Goal: Information Seeking & Learning: Understand process/instructions

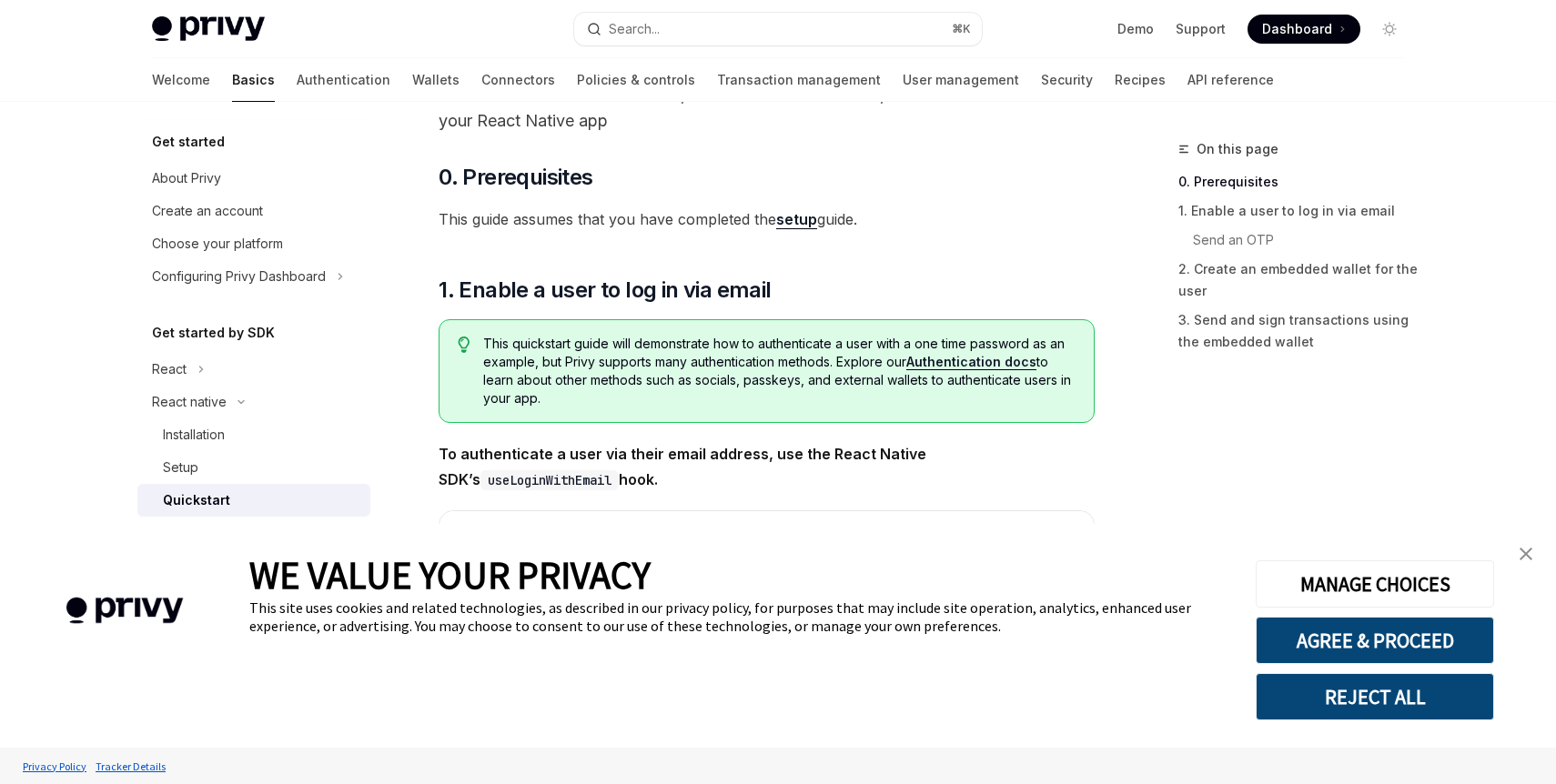
scroll to position [127, 0]
click at [1525, 558] on img "close banner" at bounding box center [1526, 554] width 13 height 13
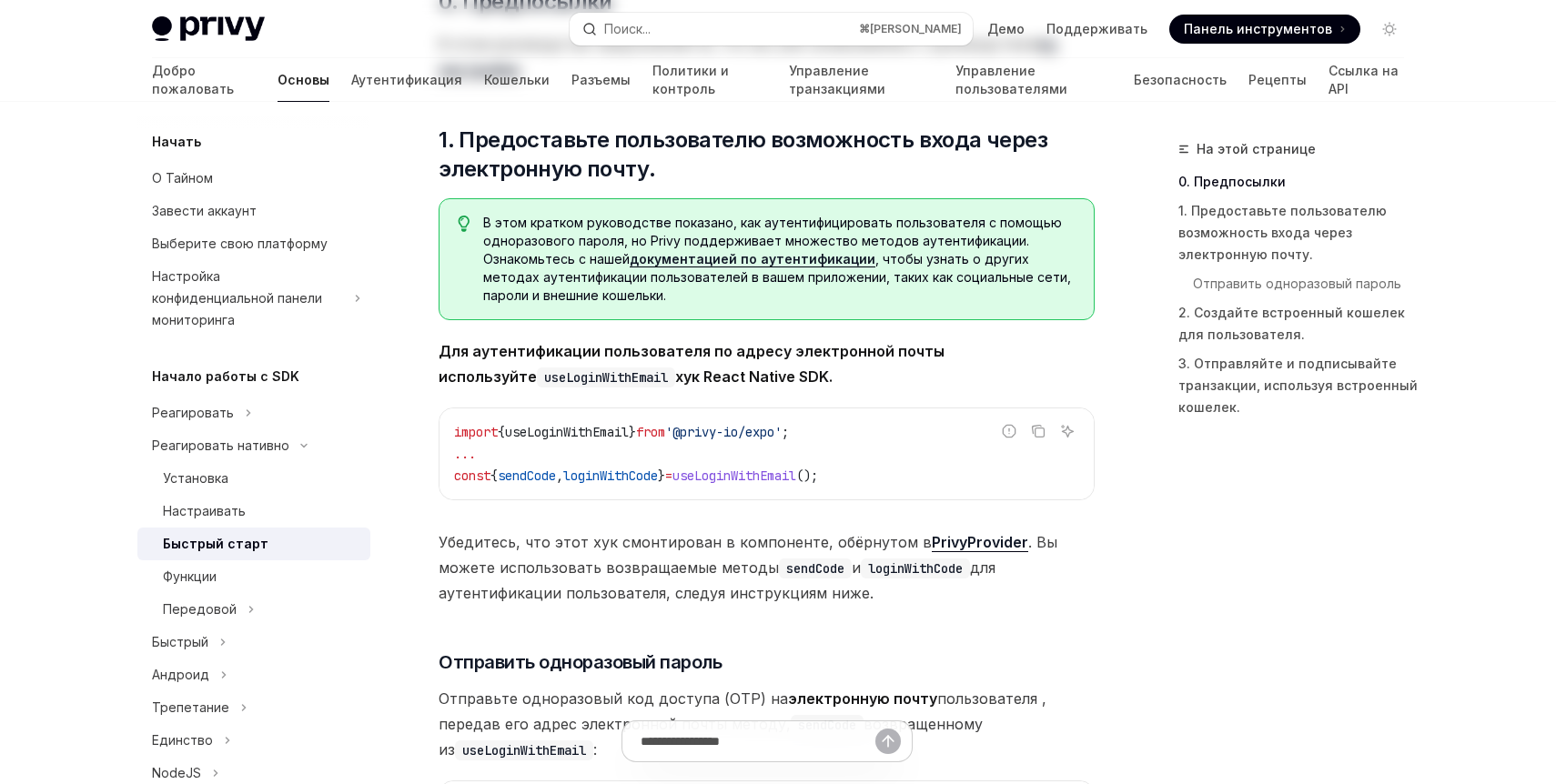
scroll to position [0, 0]
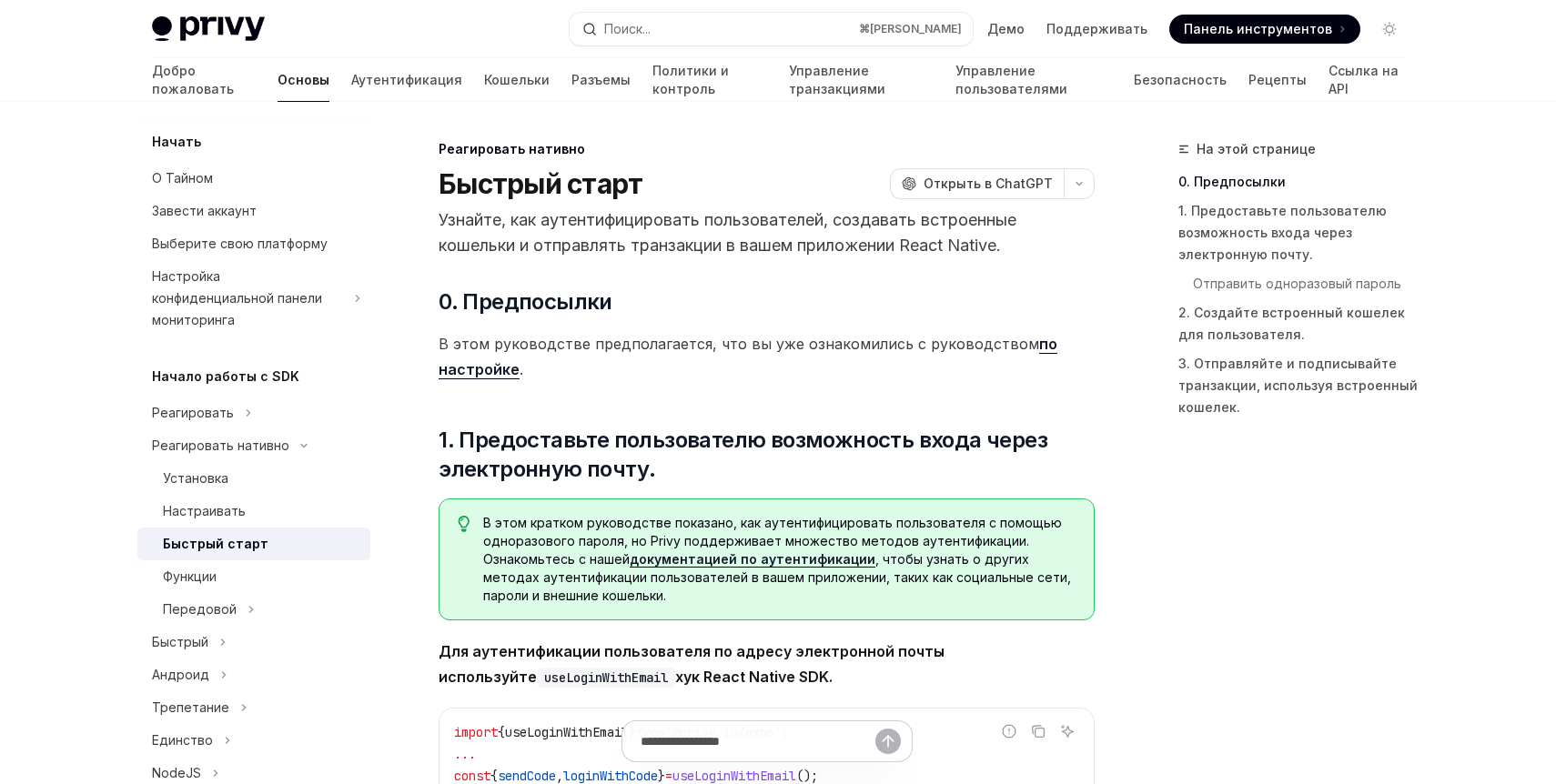
click at [502, 375] on font "по настройке" at bounding box center [747, 357] width 618 height 43
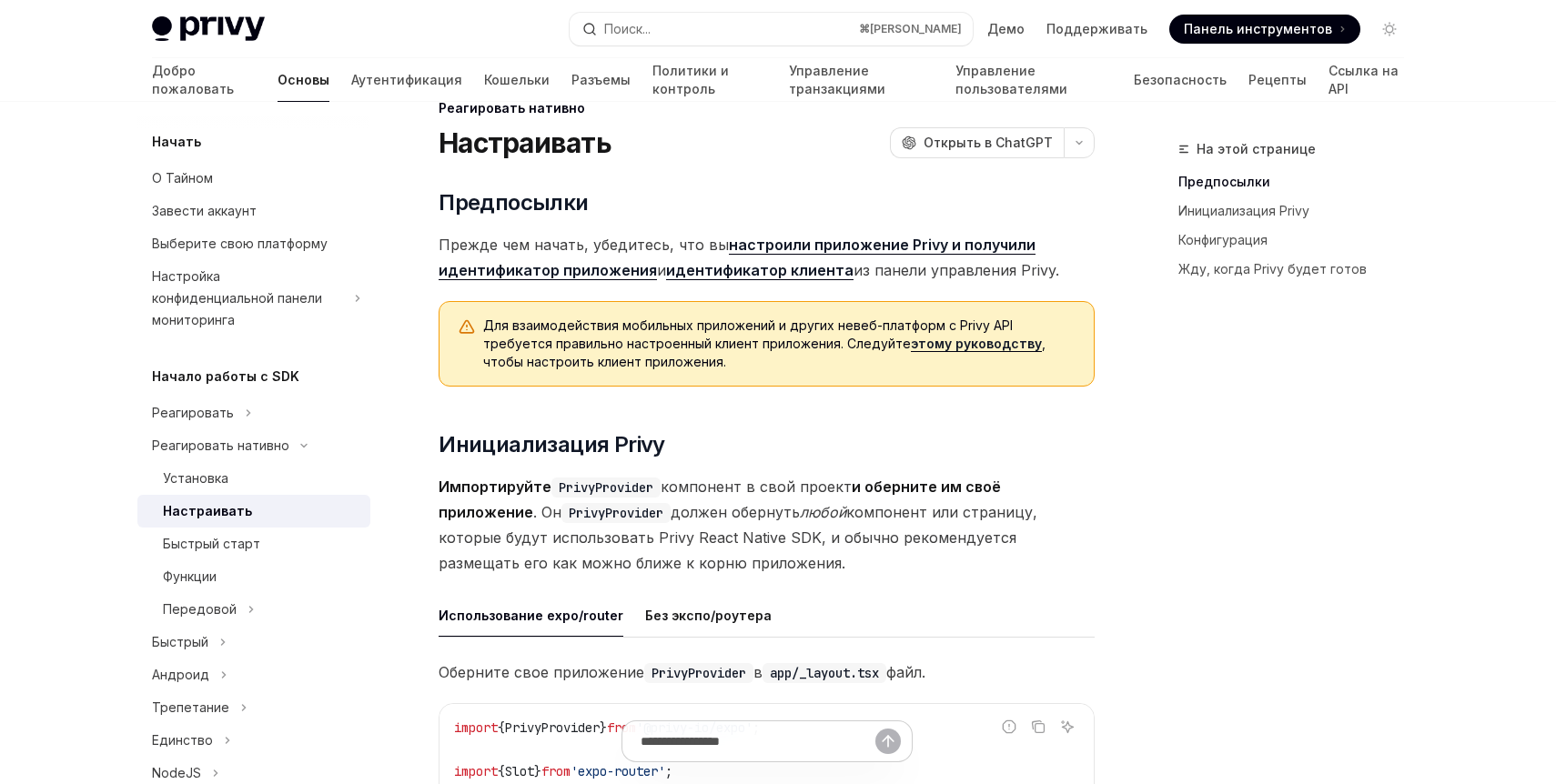
scroll to position [42, 0]
click at [343, 468] on div "Установка" at bounding box center [261, 478] width 197 height 22
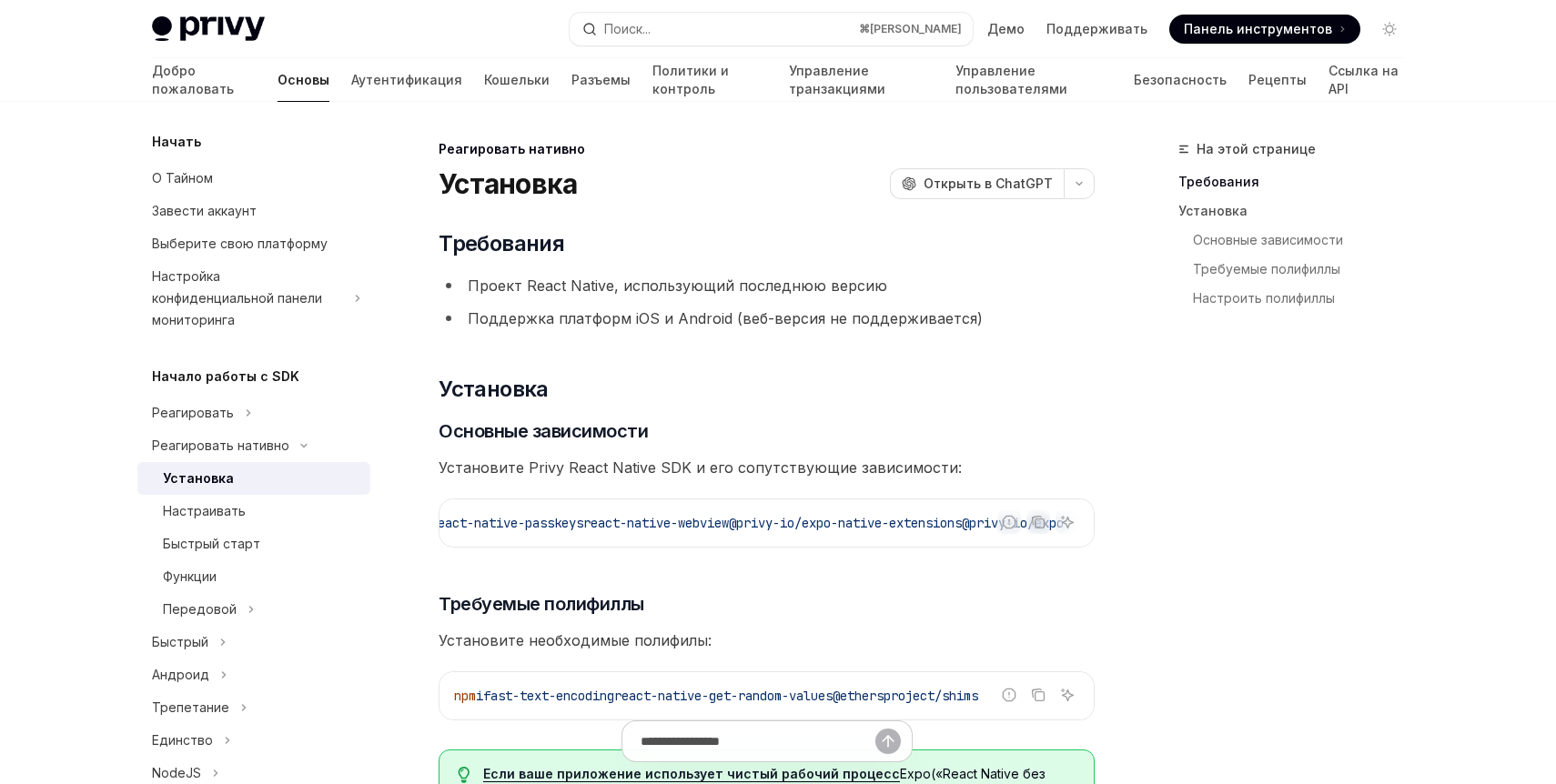
scroll to position [0, 842]
click at [965, 552] on font "Сообщить о неверном коде" at bounding box center [1009, 550] width 155 height 14
drag, startPoint x: 966, startPoint y: 559, endPoint x: 1095, endPoint y: 551, distance: 129.2
click at [1079, 534] on div "Сообщить о неверном коде Копировать Спросите ИИ" at bounding box center [1037, 521] width 82 height 24
drag, startPoint x: 1019, startPoint y: 550, endPoint x: 1078, endPoint y: 549, distance: 59.0
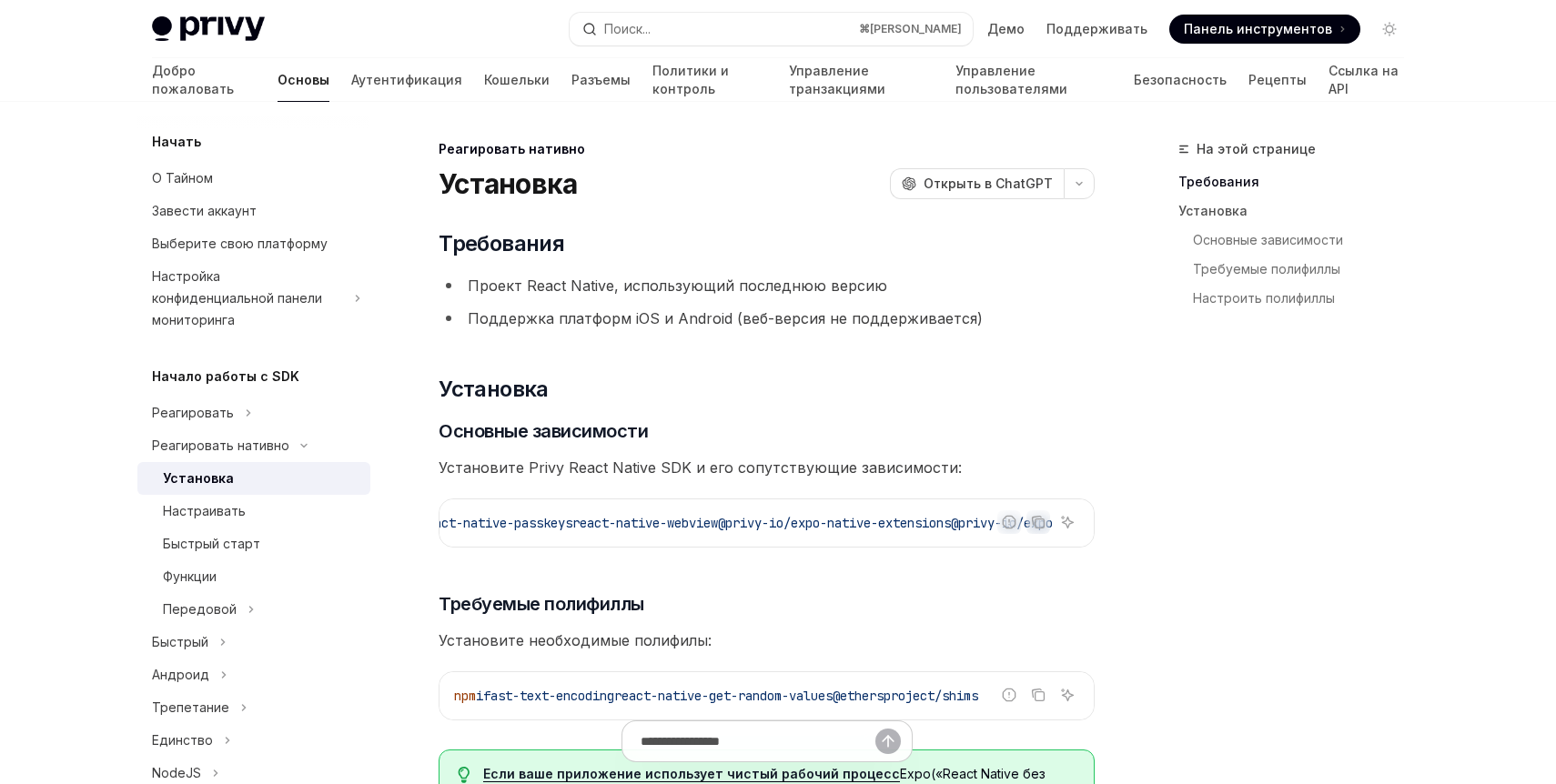
click at [1079, 534] on div "Сообщить о неверном коде Копировать Спросите ИИ" at bounding box center [1037, 521] width 82 height 24
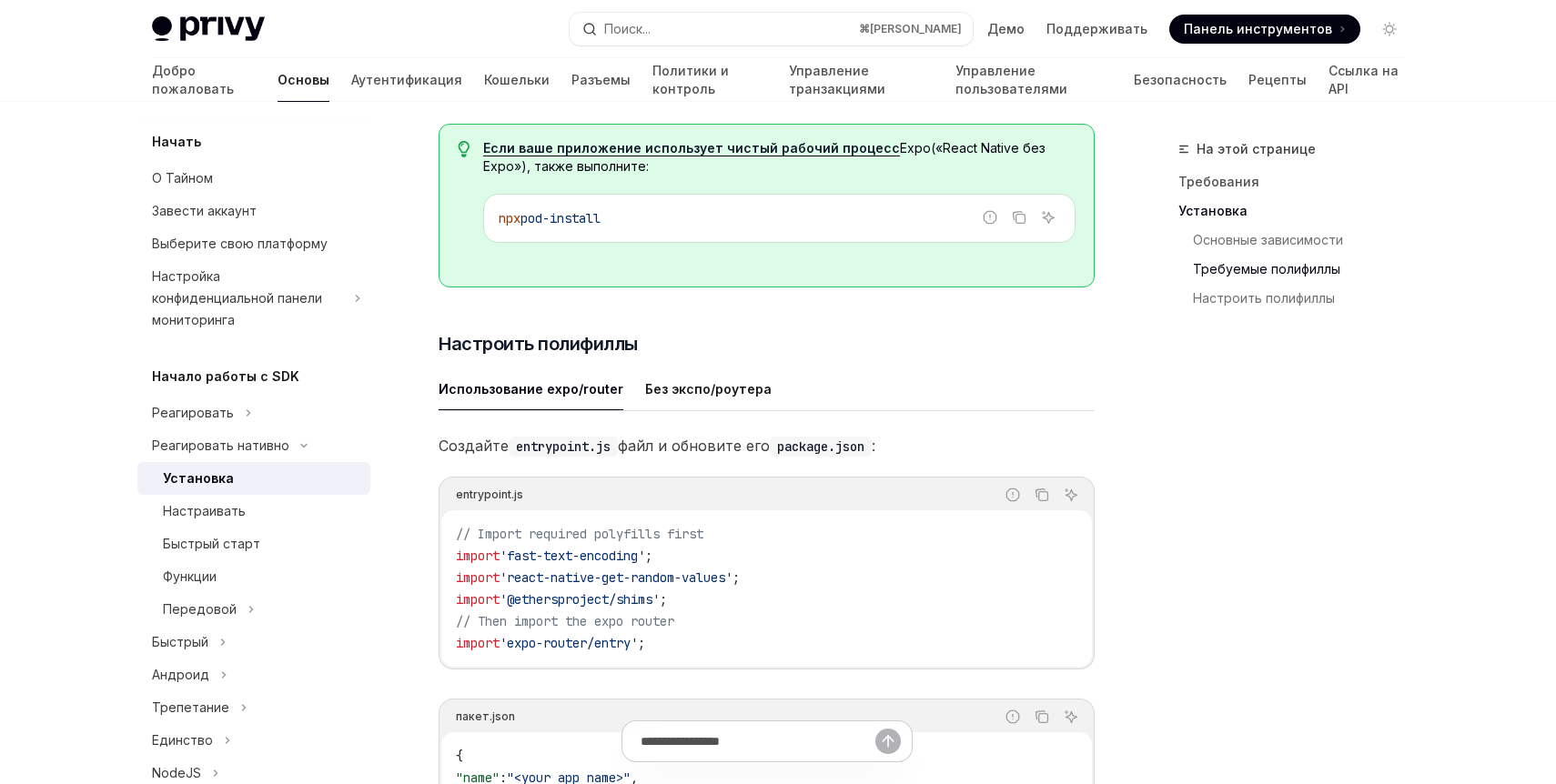
scroll to position [636, 0]
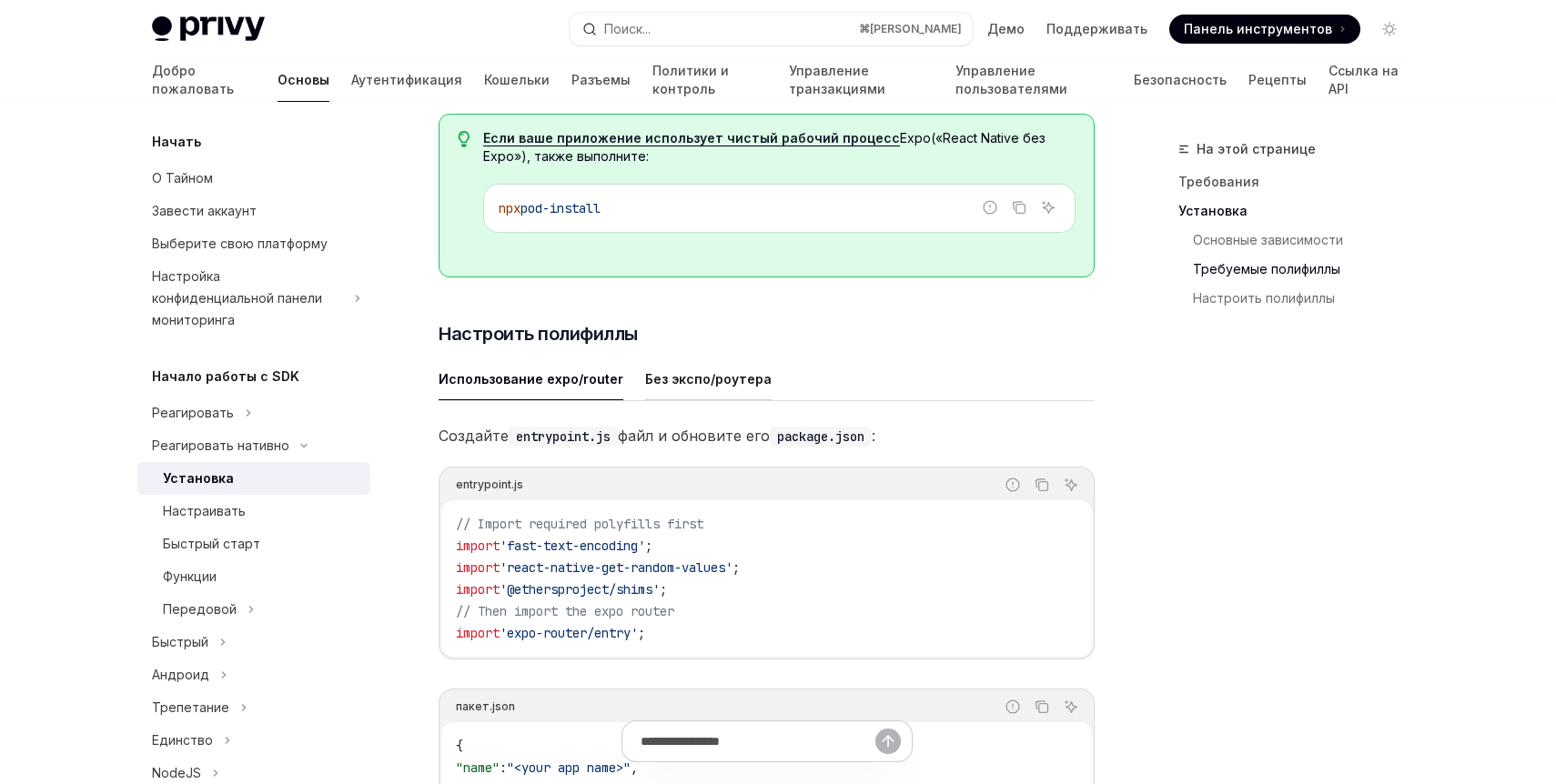
click at [725, 398] on div "Без экспо/роутера" at bounding box center [708, 378] width 126 height 42
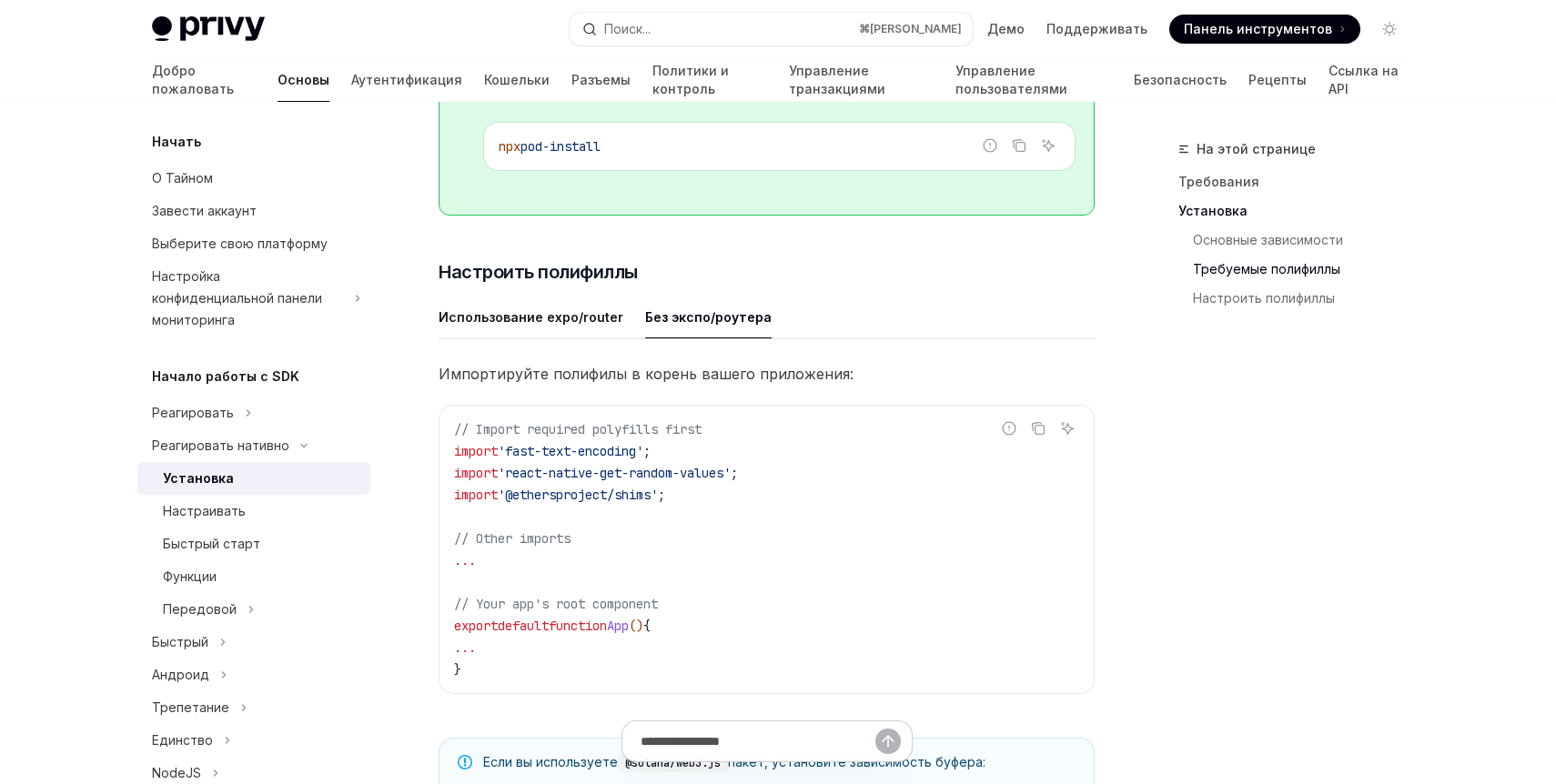
scroll to position [700, 0]
click at [554, 336] on div "Использование expo/router" at bounding box center [531, 313] width 184 height 42
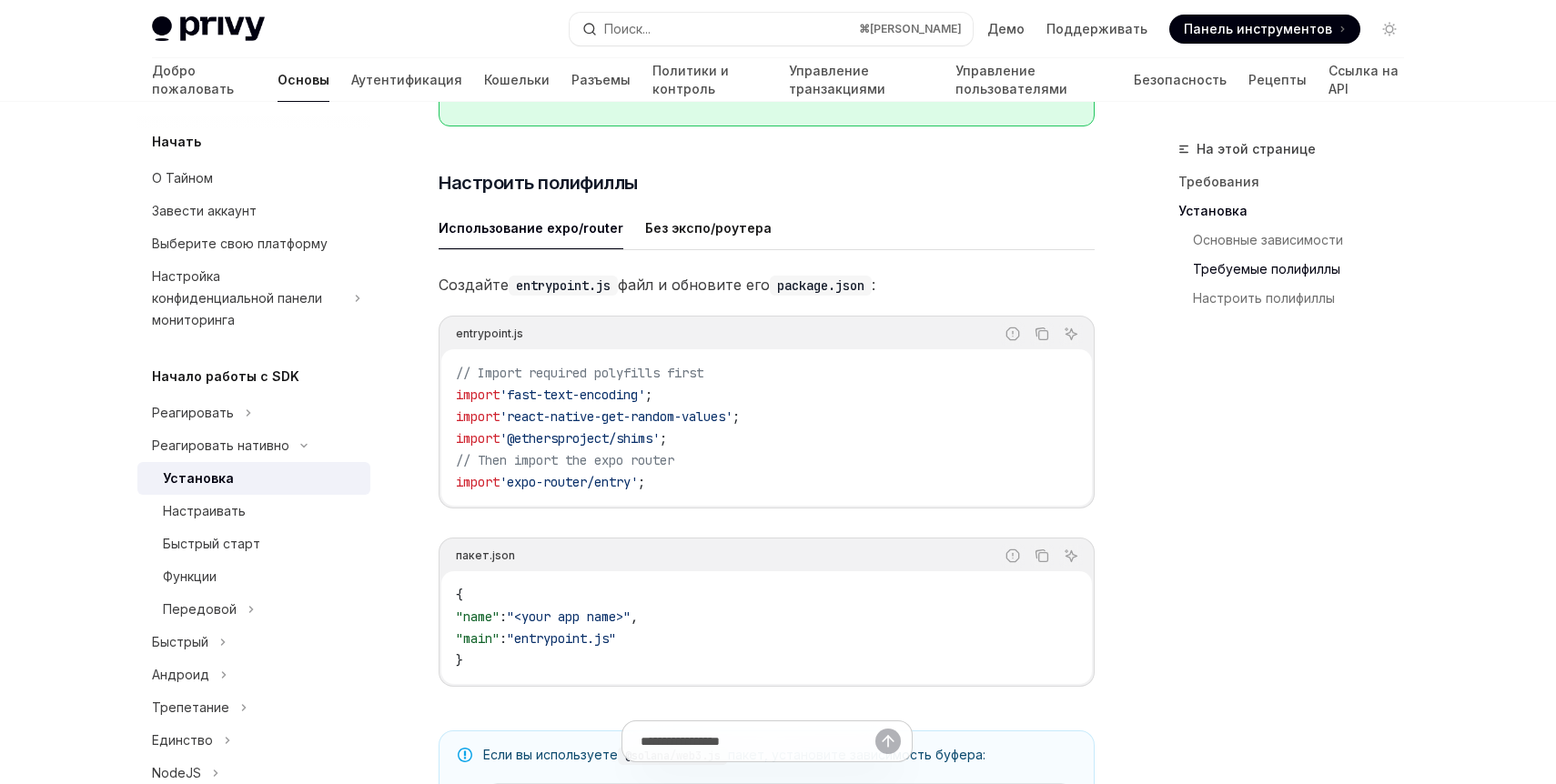
scroll to position [792, 0]
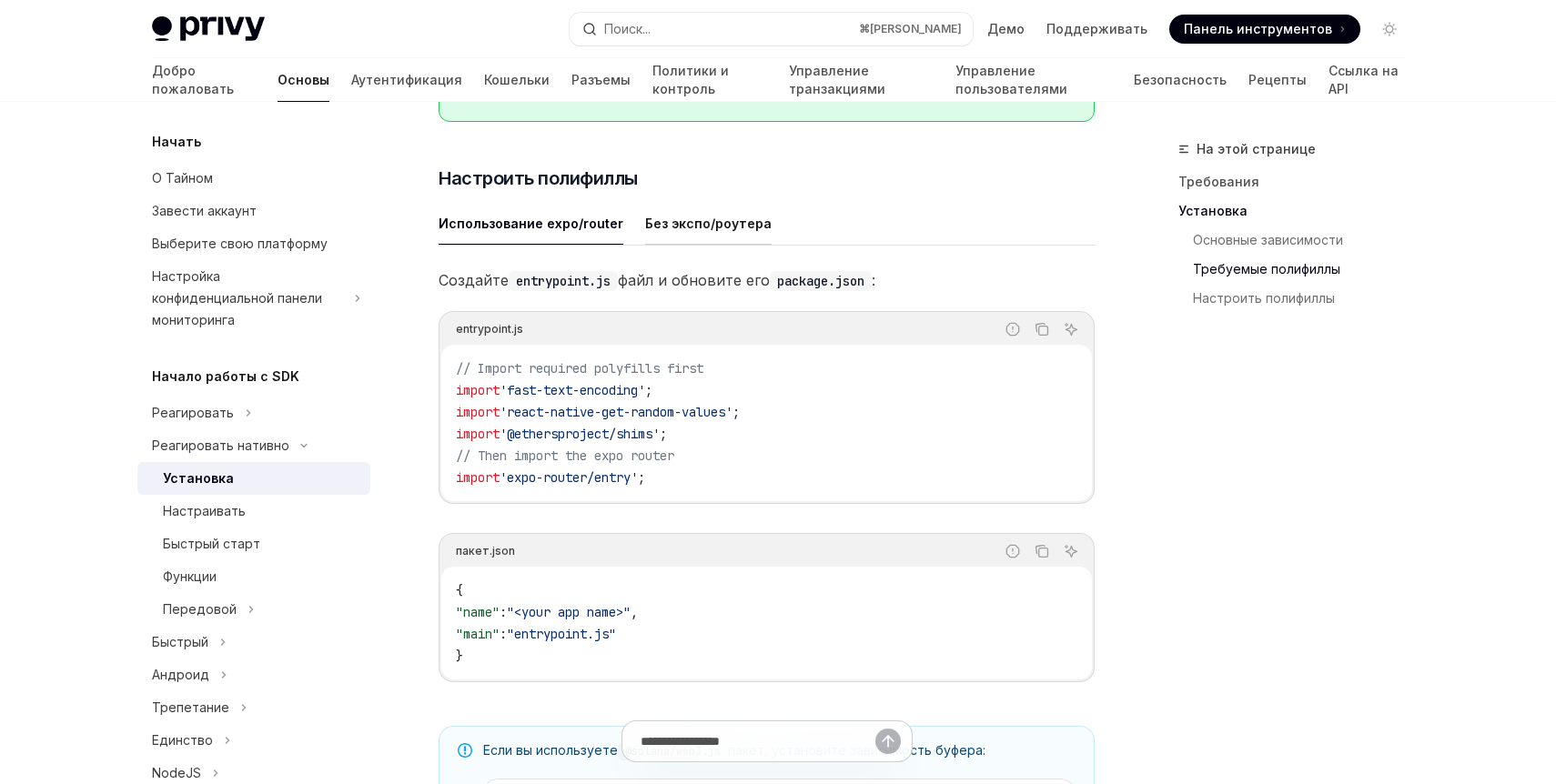
click at [725, 234] on font "Без экспо/роутера" at bounding box center [708, 223] width 126 height 22
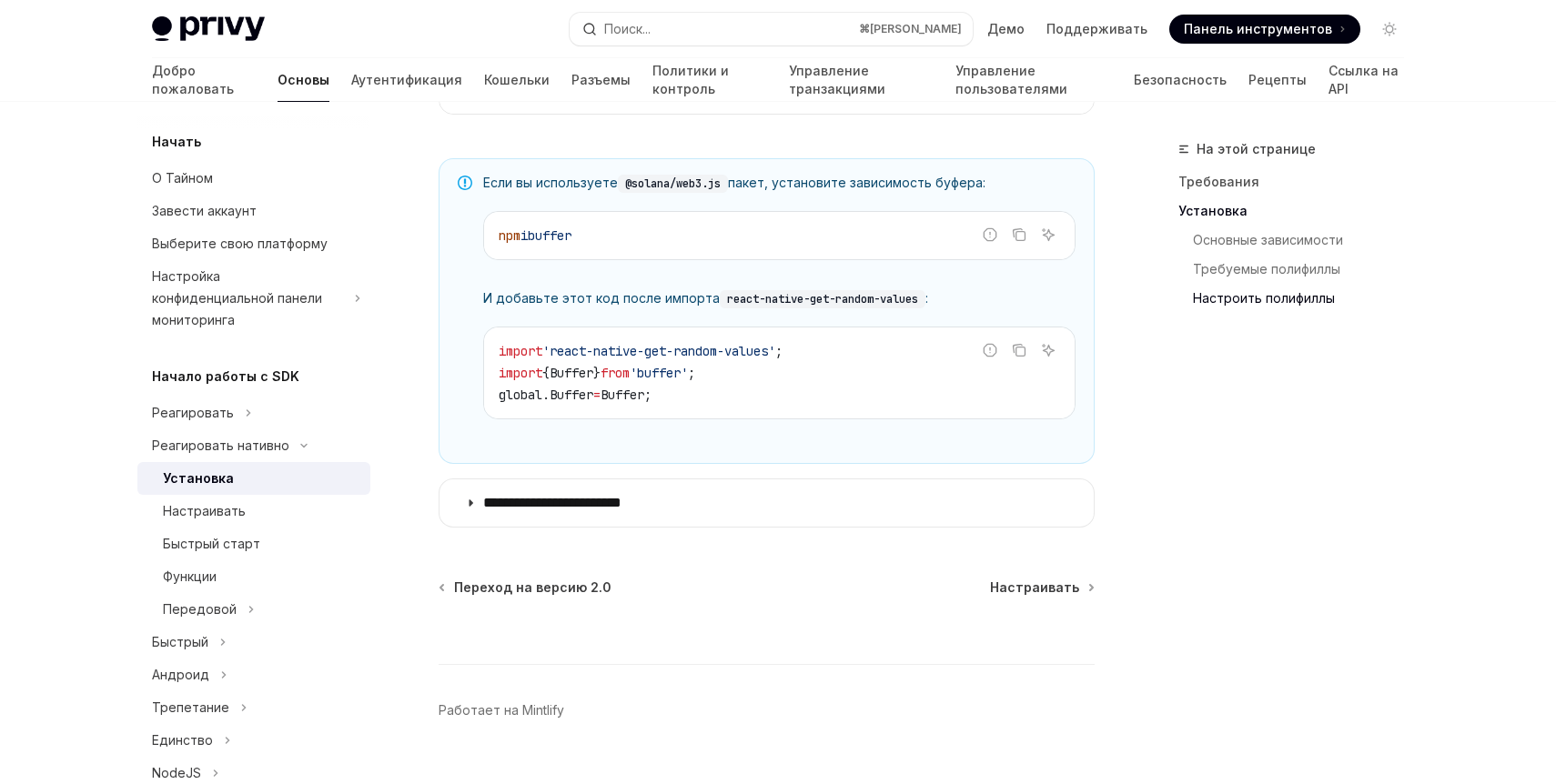
scroll to position [1278, 0]
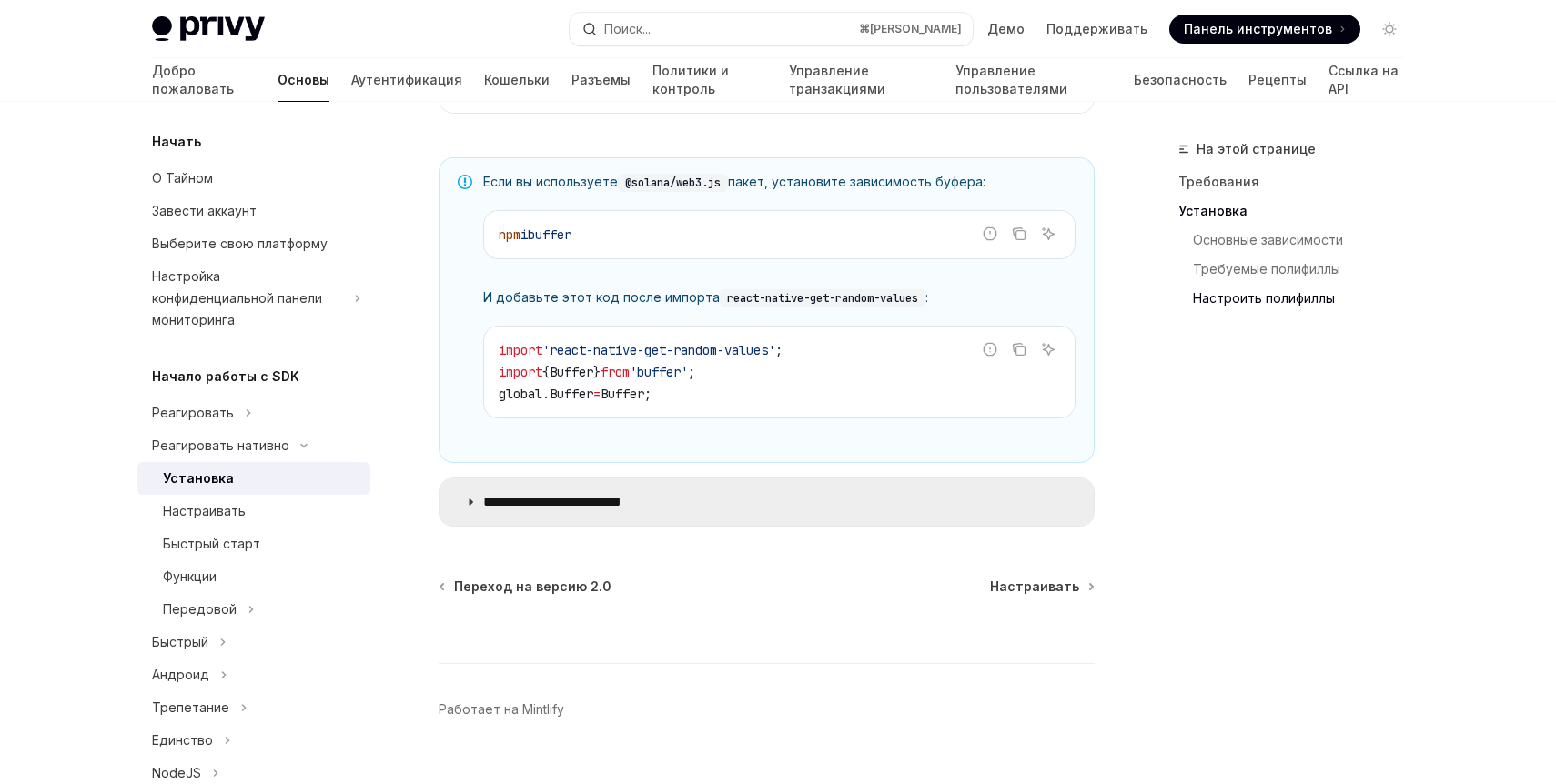
click at [766, 504] on summary "**********" at bounding box center [766, 502] width 654 height 47
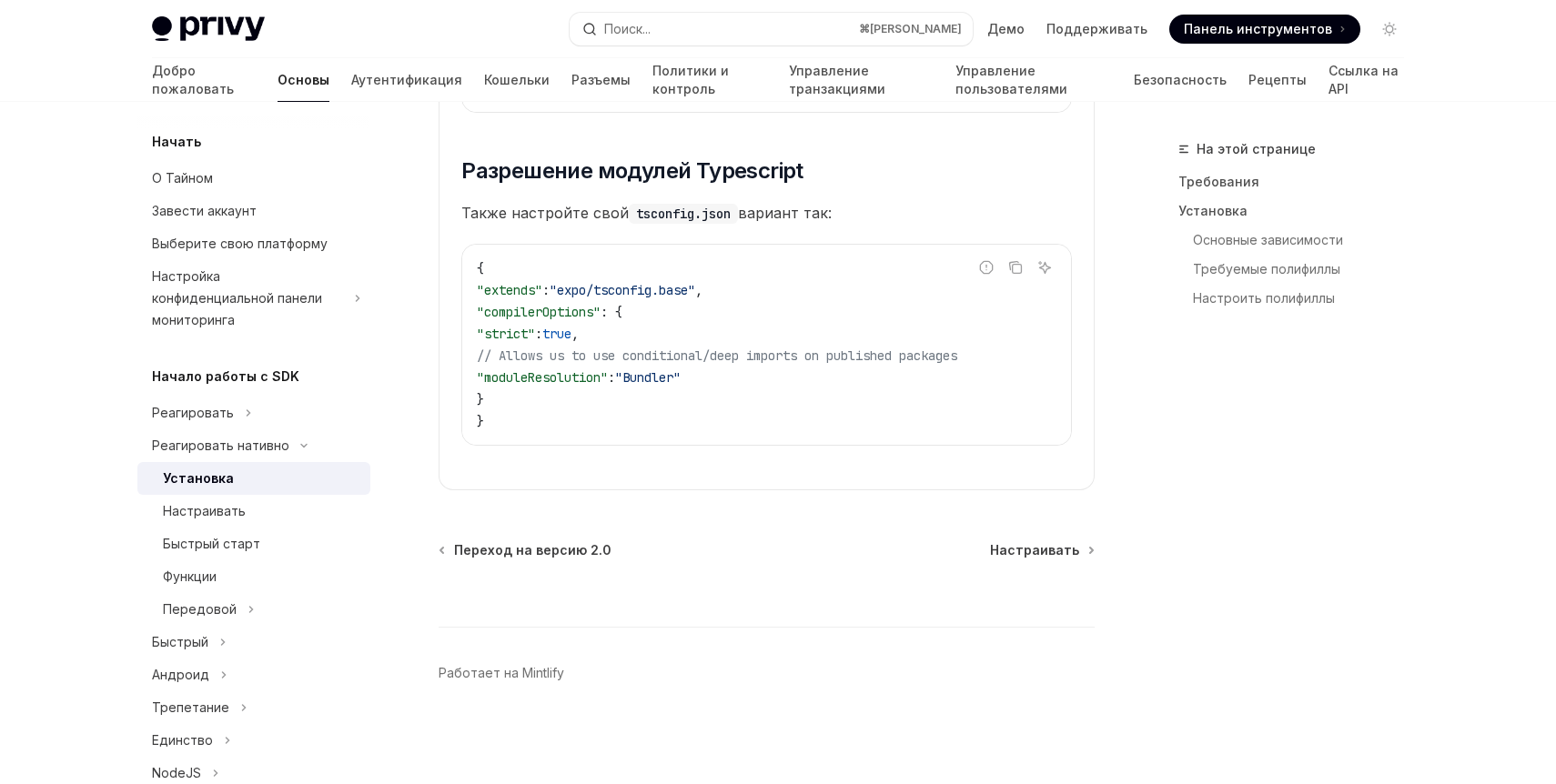
scroll to position [3311, 0]
click at [1035, 558] on font "Настраивать" at bounding box center [1035, 550] width 89 height 15
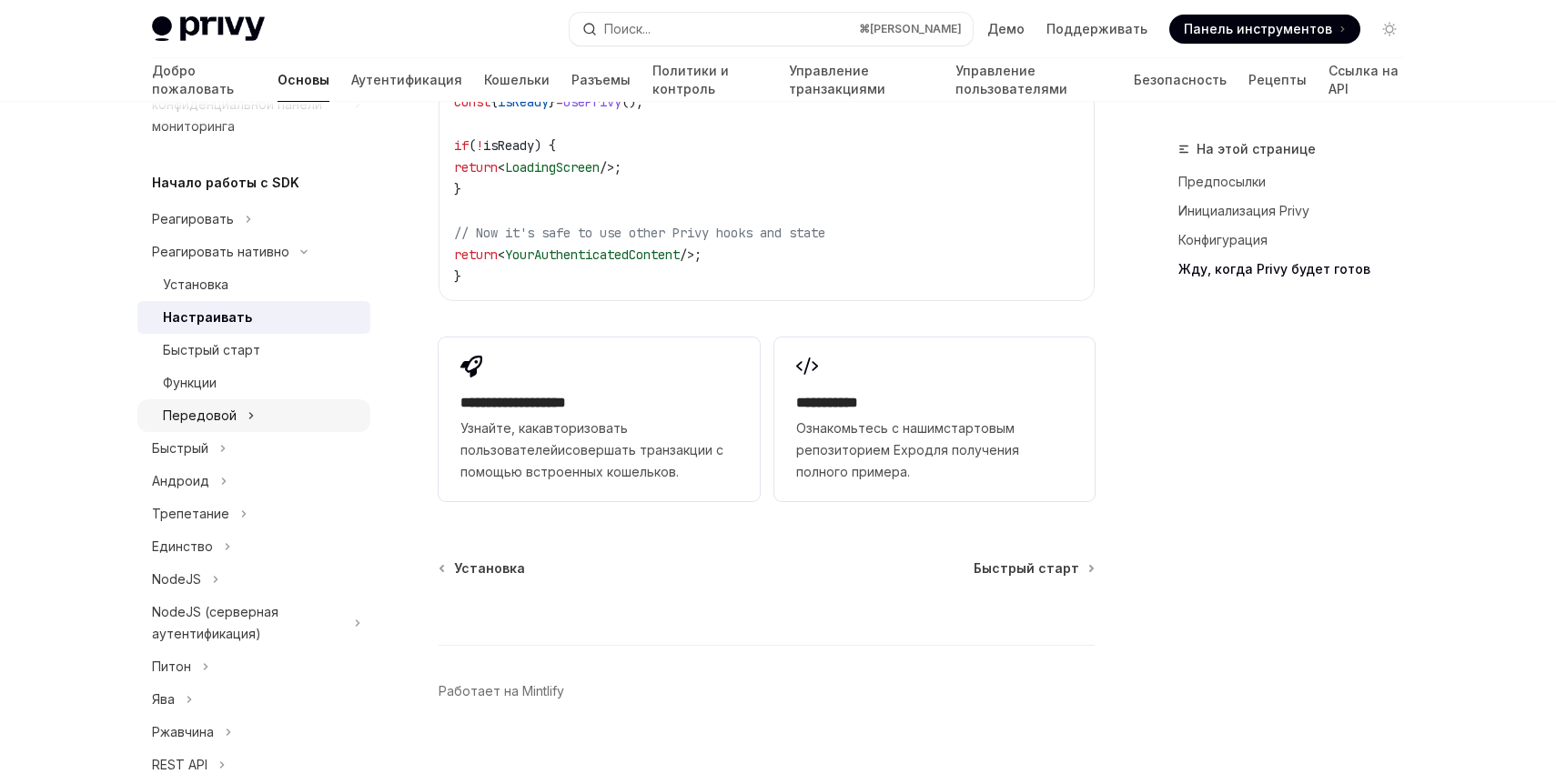
scroll to position [196, 0]
click at [248, 338] on div "Быстрый старт" at bounding box center [211, 348] width 97 height 22
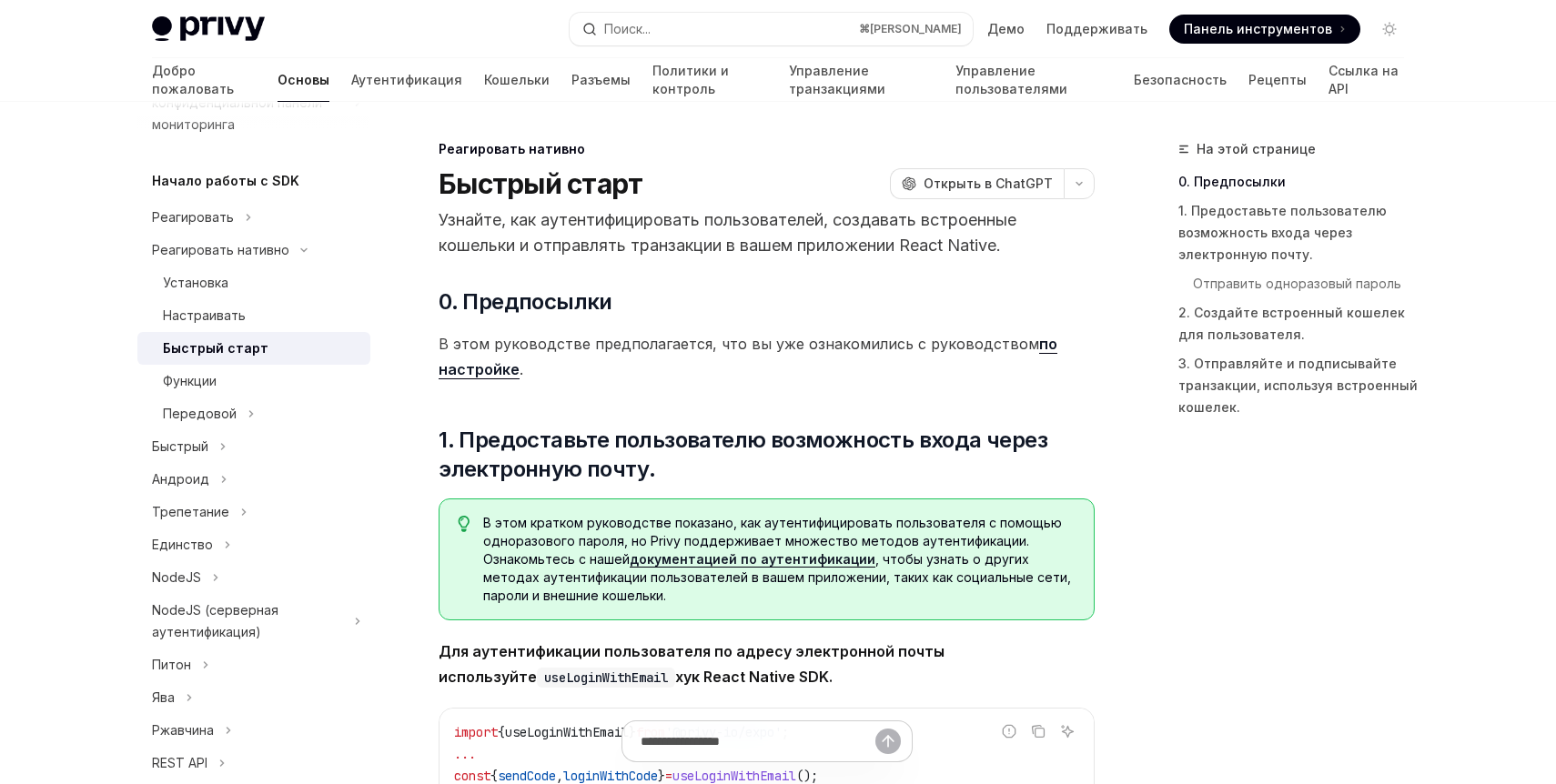
click at [489, 369] on font "по настройке" at bounding box center [747, 357] width 618 height 43
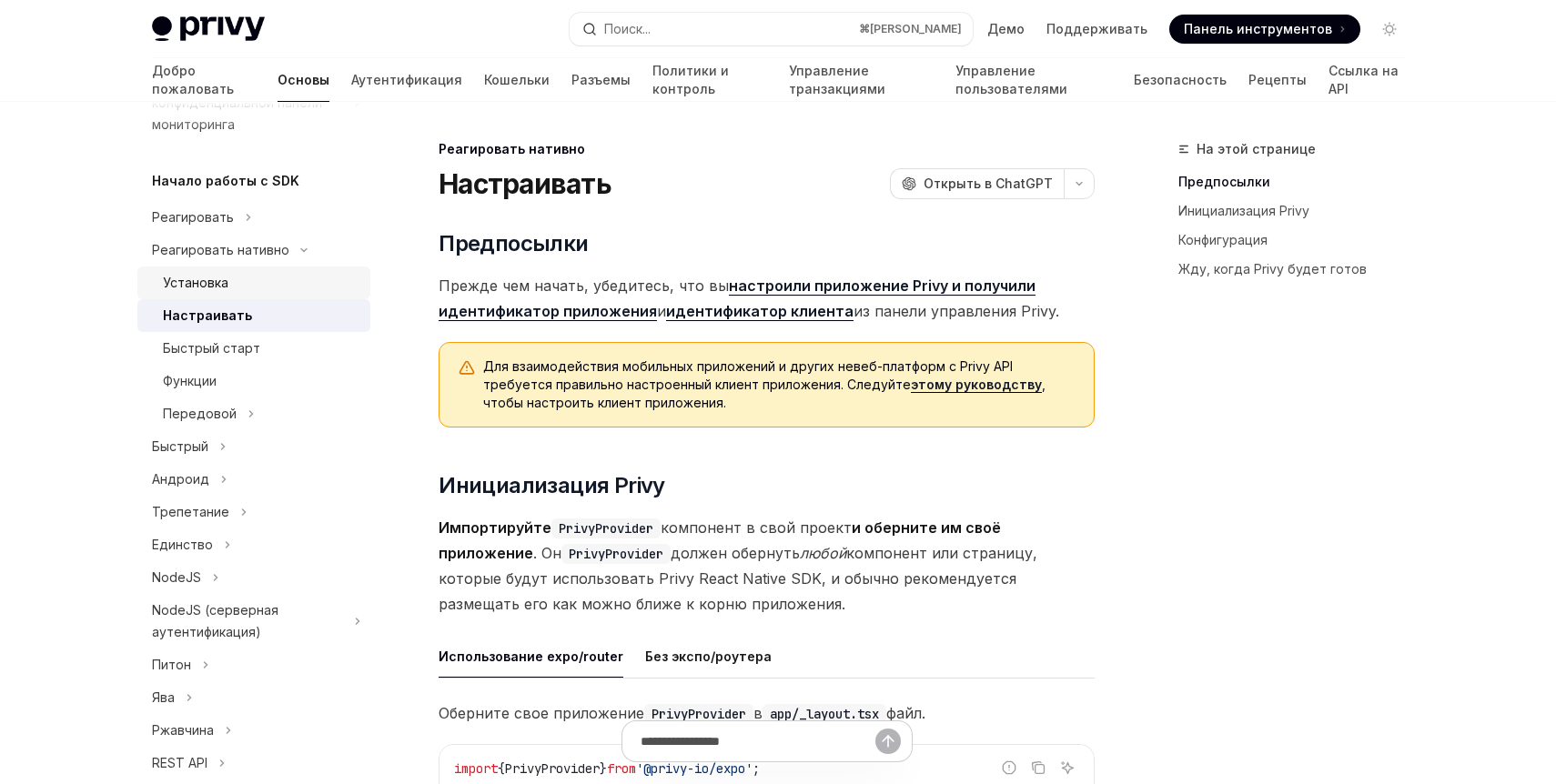
click at [260, 272] on div "Установка" at bounding box center [261, 282] width 197 height 22
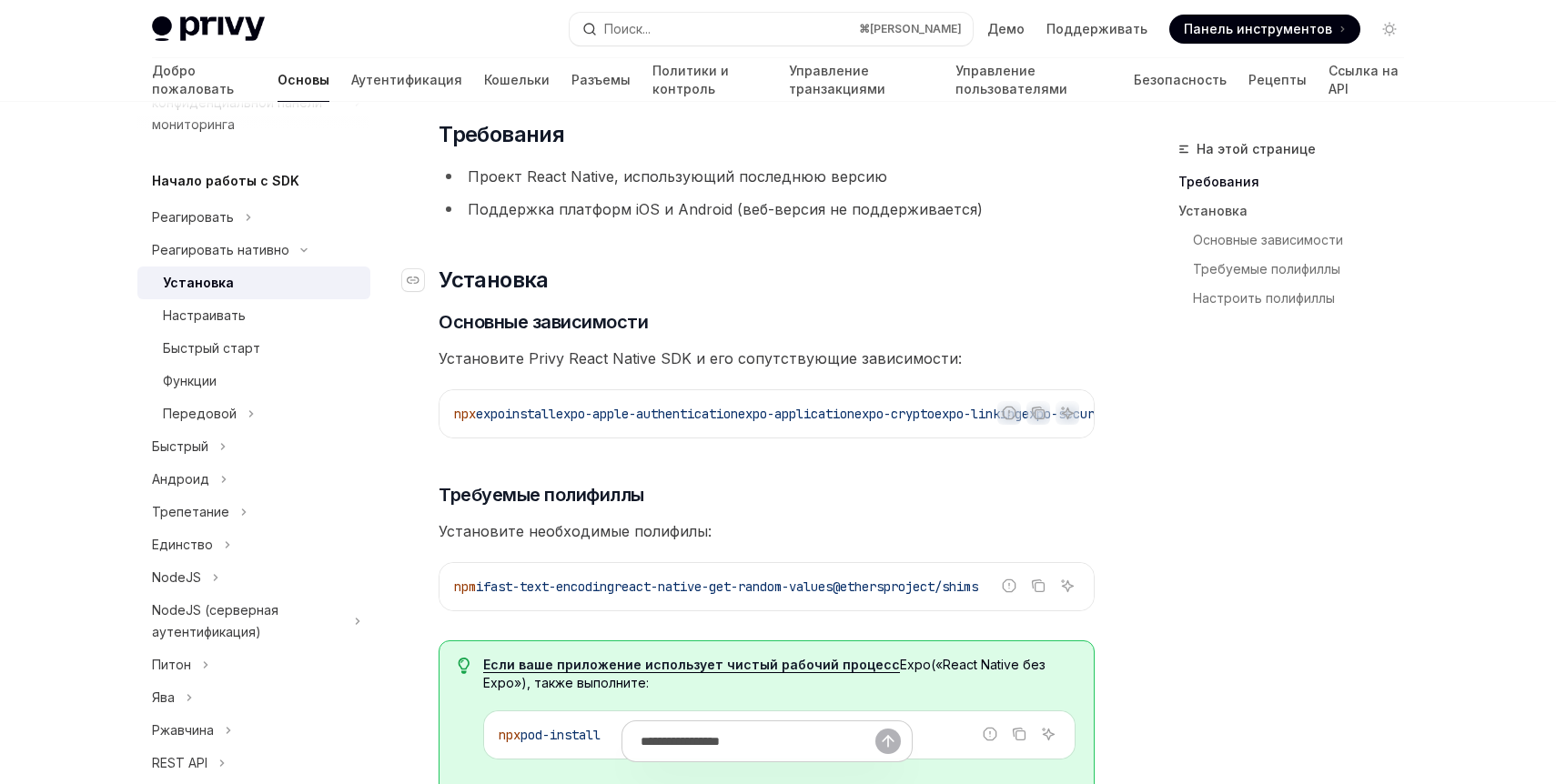
scroll to position [122, 0]
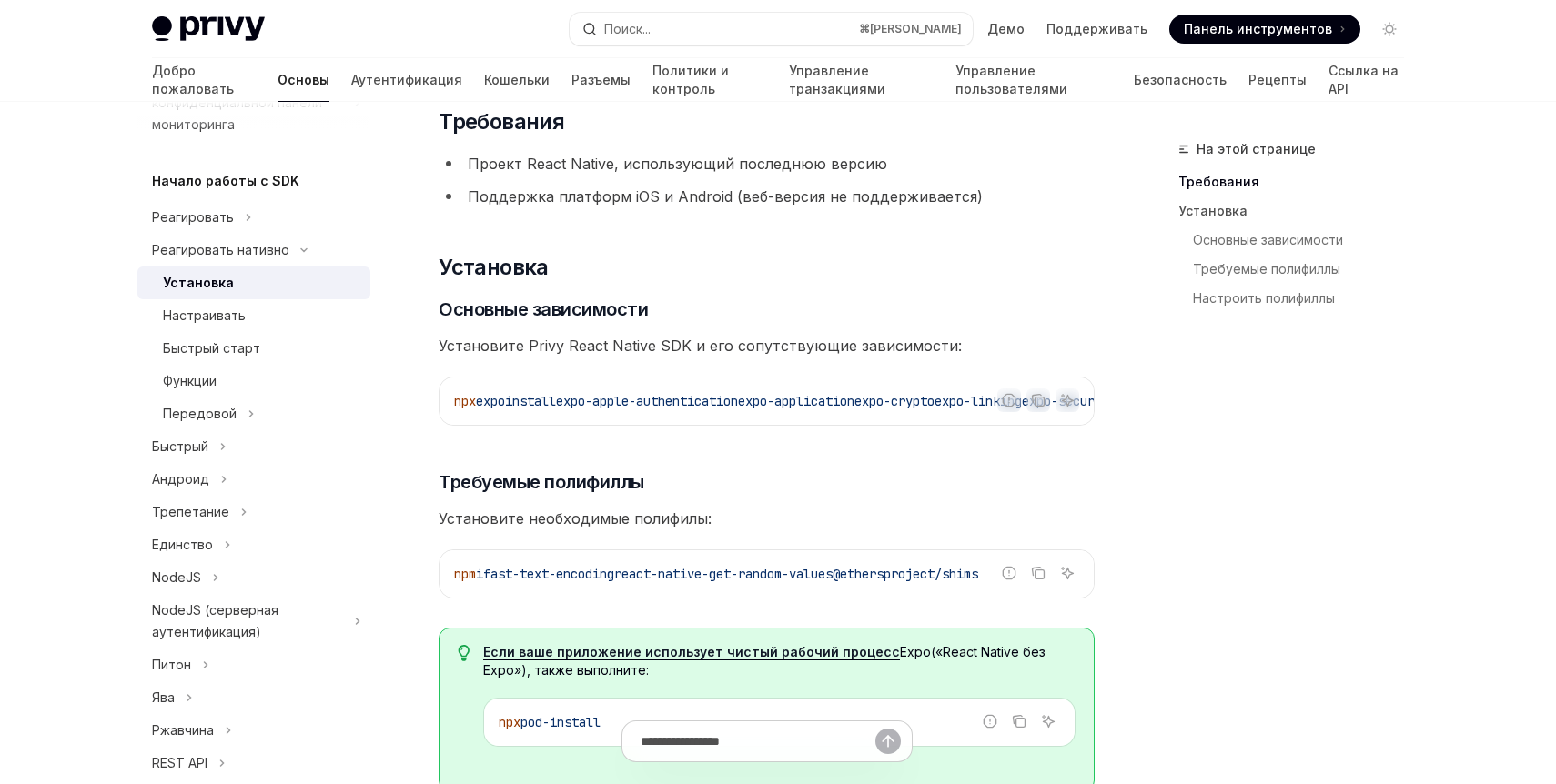
drag, startPoint x: 611, startPoint y: 423, endPoint x: 853, endPoint y: 420, distance: 242.0
click at [856, 420] on div "npx expo install expo-apple-authentication expo-application expo-crypto expo-li…" at bounding box center [766, 401] width 654 height 47
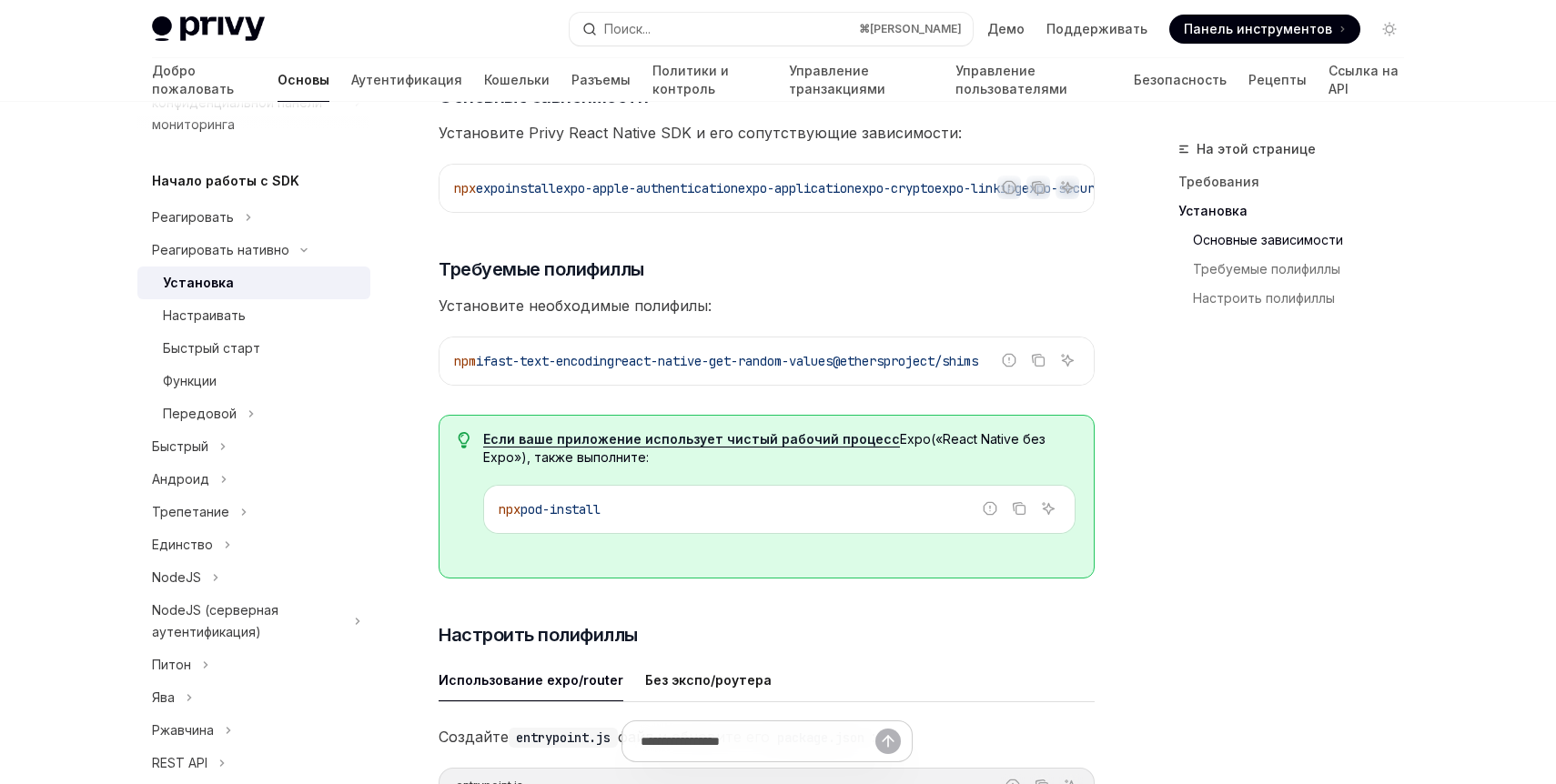
scroll to position [413, 0]
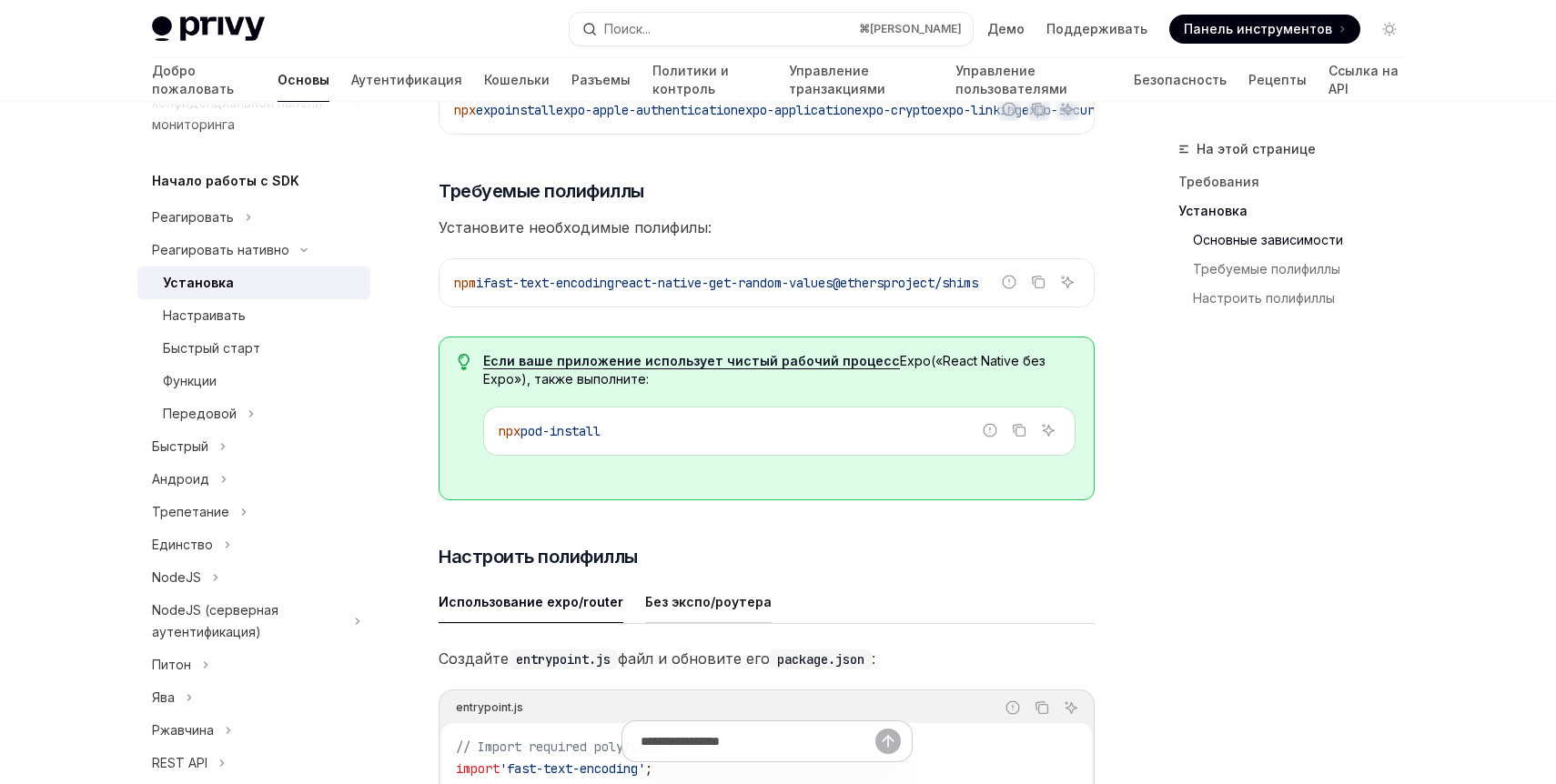
click at [678, 600] on font "Без экспо/роутера" at bounding box center [708, 601] width 126 height 22
type textarea "*"
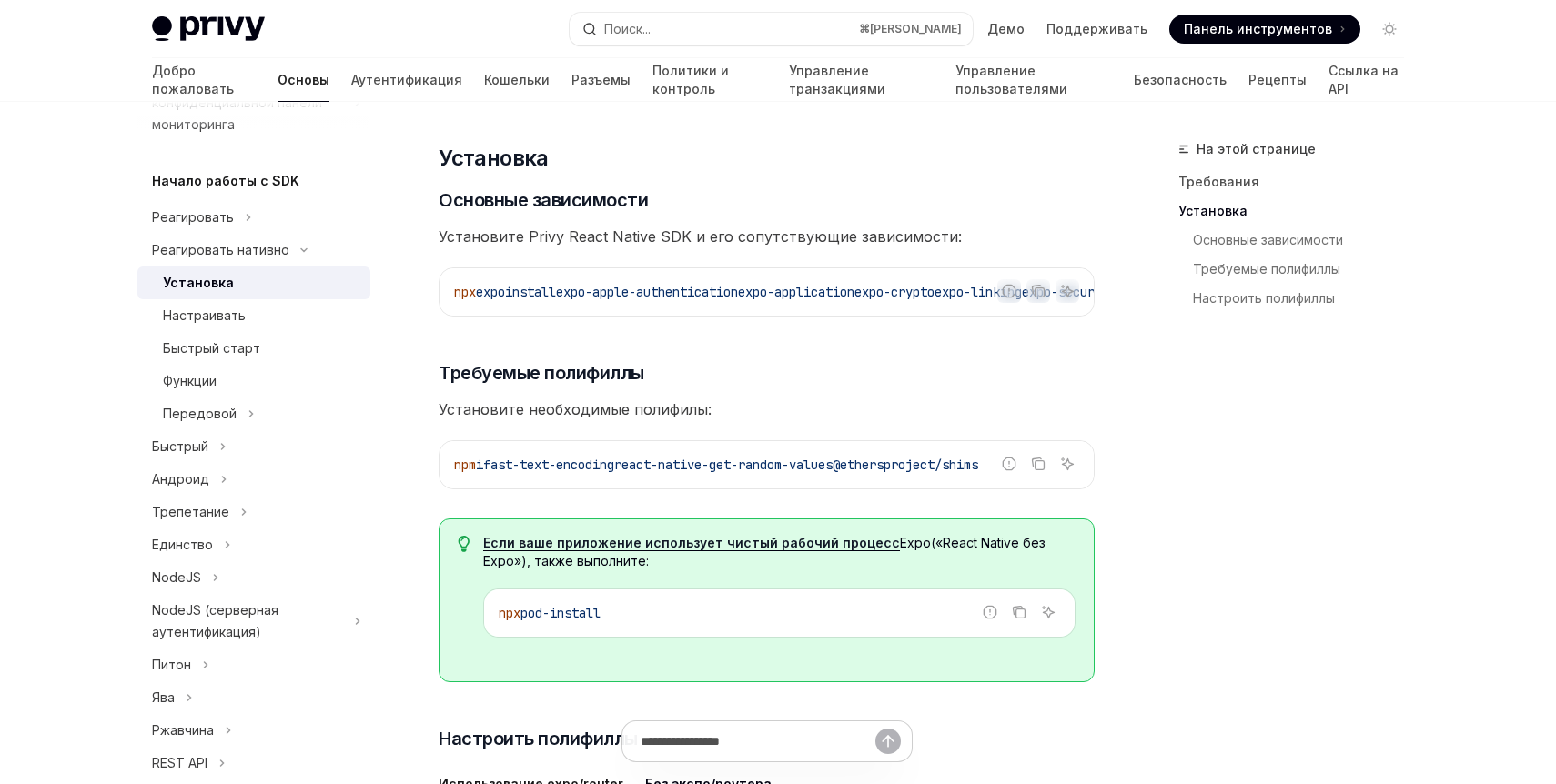
scroll to position [229, 0]
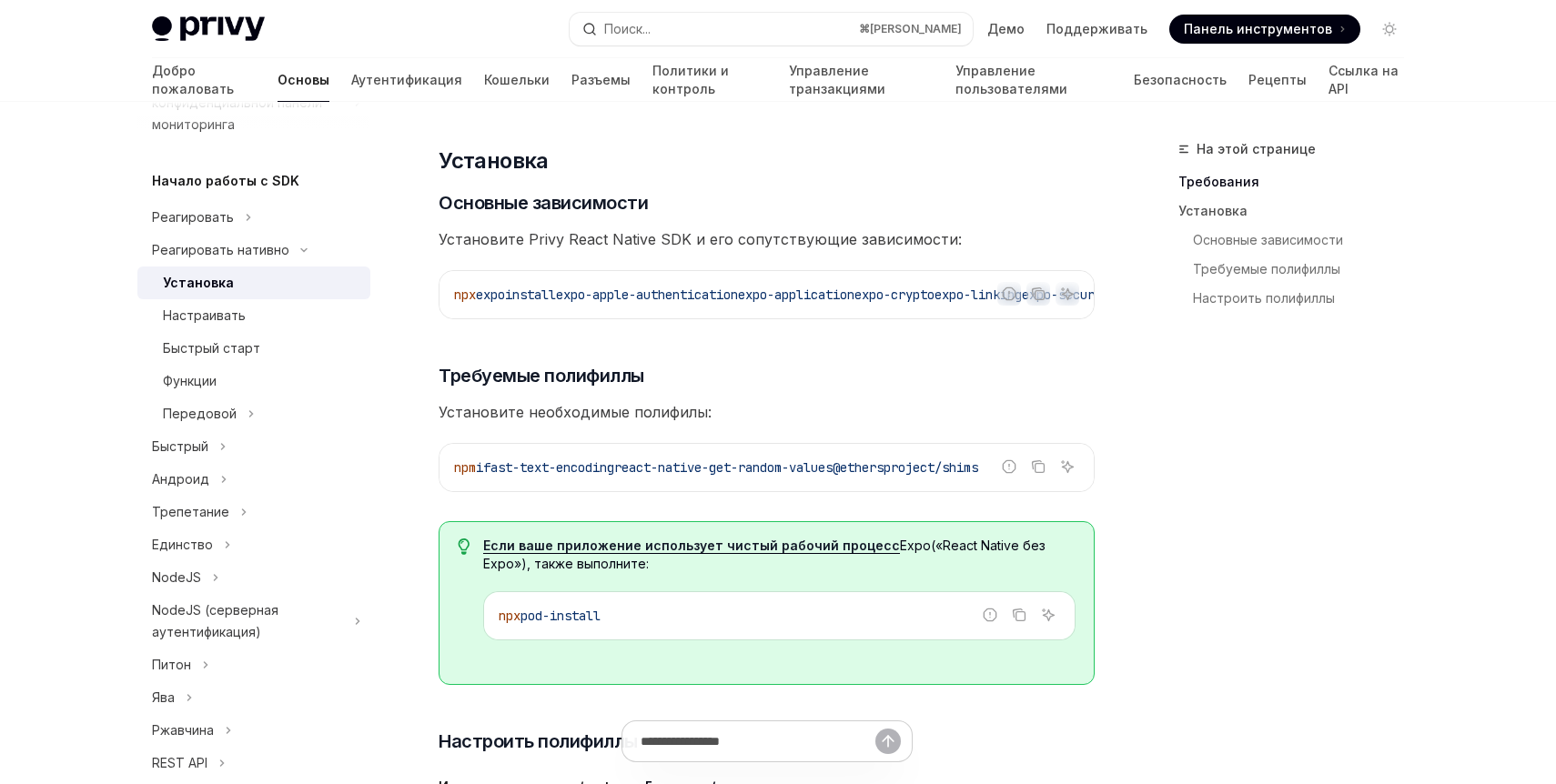
drag, startPoint x: 583, startPoint y: 292, endPoint x: 773, endPoint y: 289, distance: 190.0
click at [738, 289] on span "expo-apple-authentication" at bounding box center [647, 295] width 182 height 16
copy span "expo-apple-authentication"
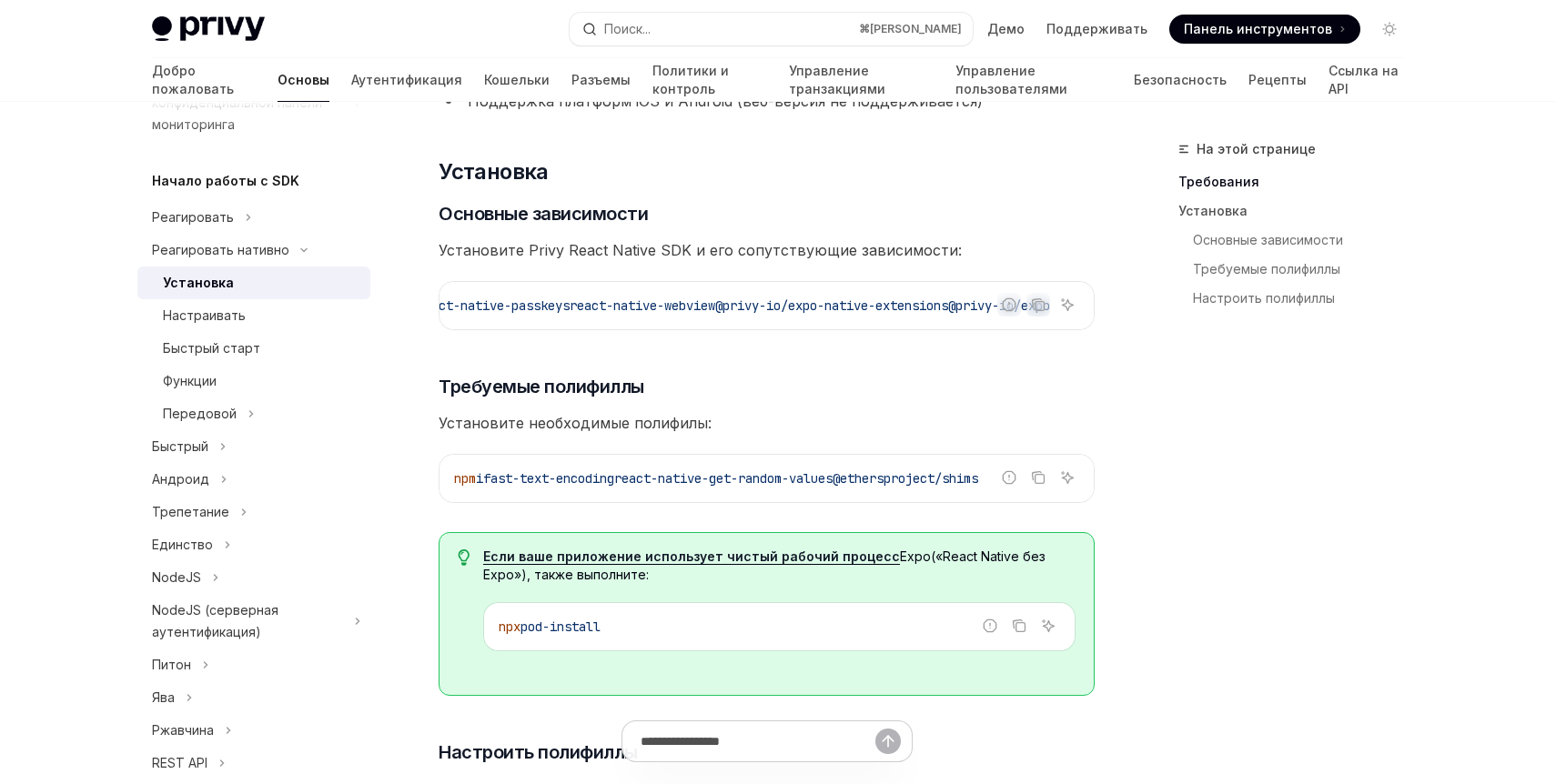
scroll to position [0, 1009]
click at [970, 332] on font "Сообщить о неверном коде" at bounding box center [1009, 332] width 155 height 14
drag, startPoint x: 970, startPoint y: 334, endPoint x: 746, endPoint y: 333, distance: 224.0
click at [746, 330] on div "Сообщить о неверном коде Копировать Спросите ИИ npx expo install expo-apple-aut…" at bounding box center [766, 306] width 656 height 49
drag, startPoint x: 865, startPoint y: 336, endPoint x: 587, endPoint y: 338, distance: 278.0
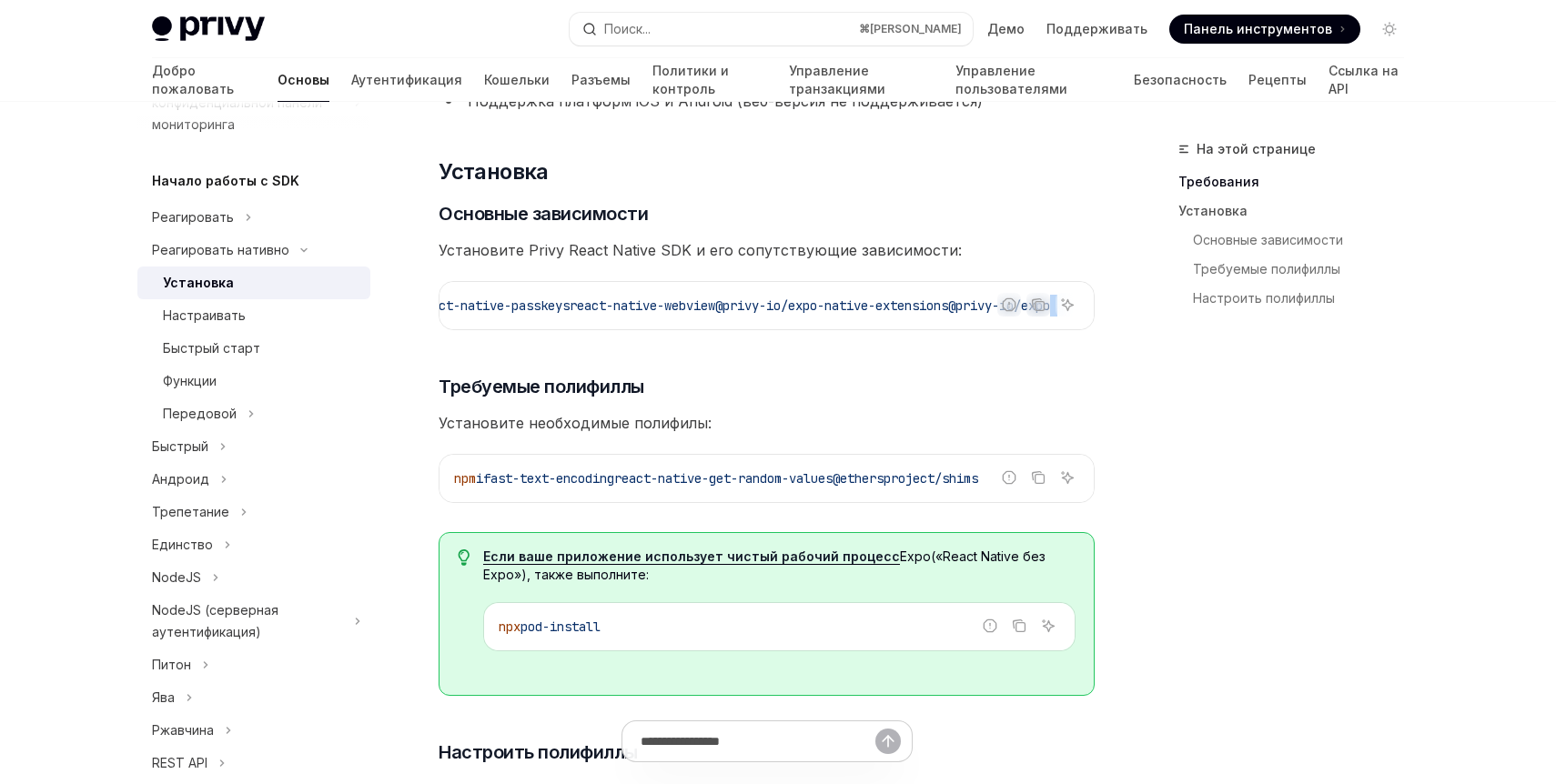
click at [1034, 303] on icon "Скопировать содержимое из блока кода" at bounding box center [1037, 304] width 14 height 14
click at [1035, 485] on icon "Скопировать содержимое из блока кода" at bounding box center [1037, 477] width 14 height 14
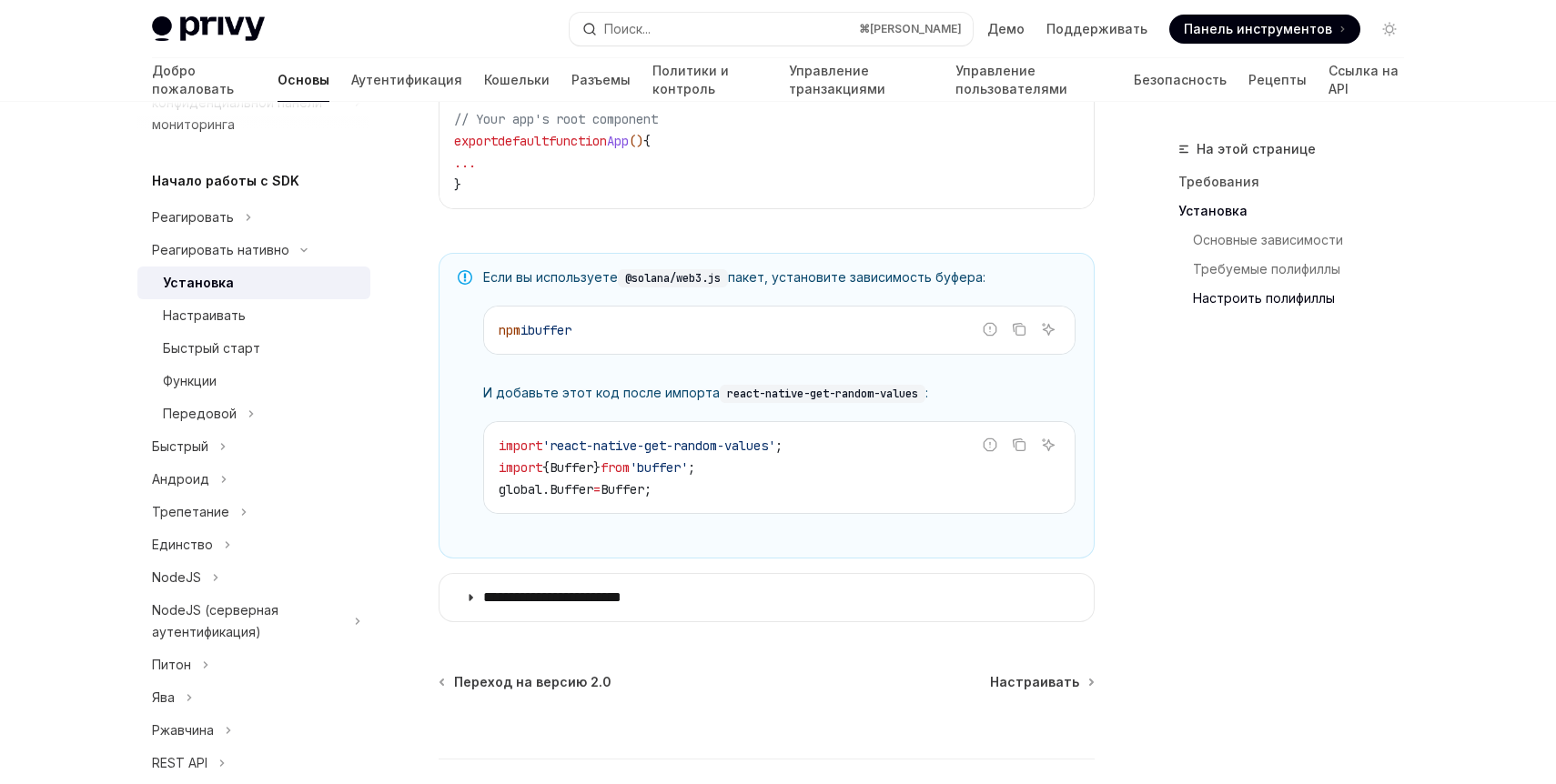
scroll to position [1272, 0]
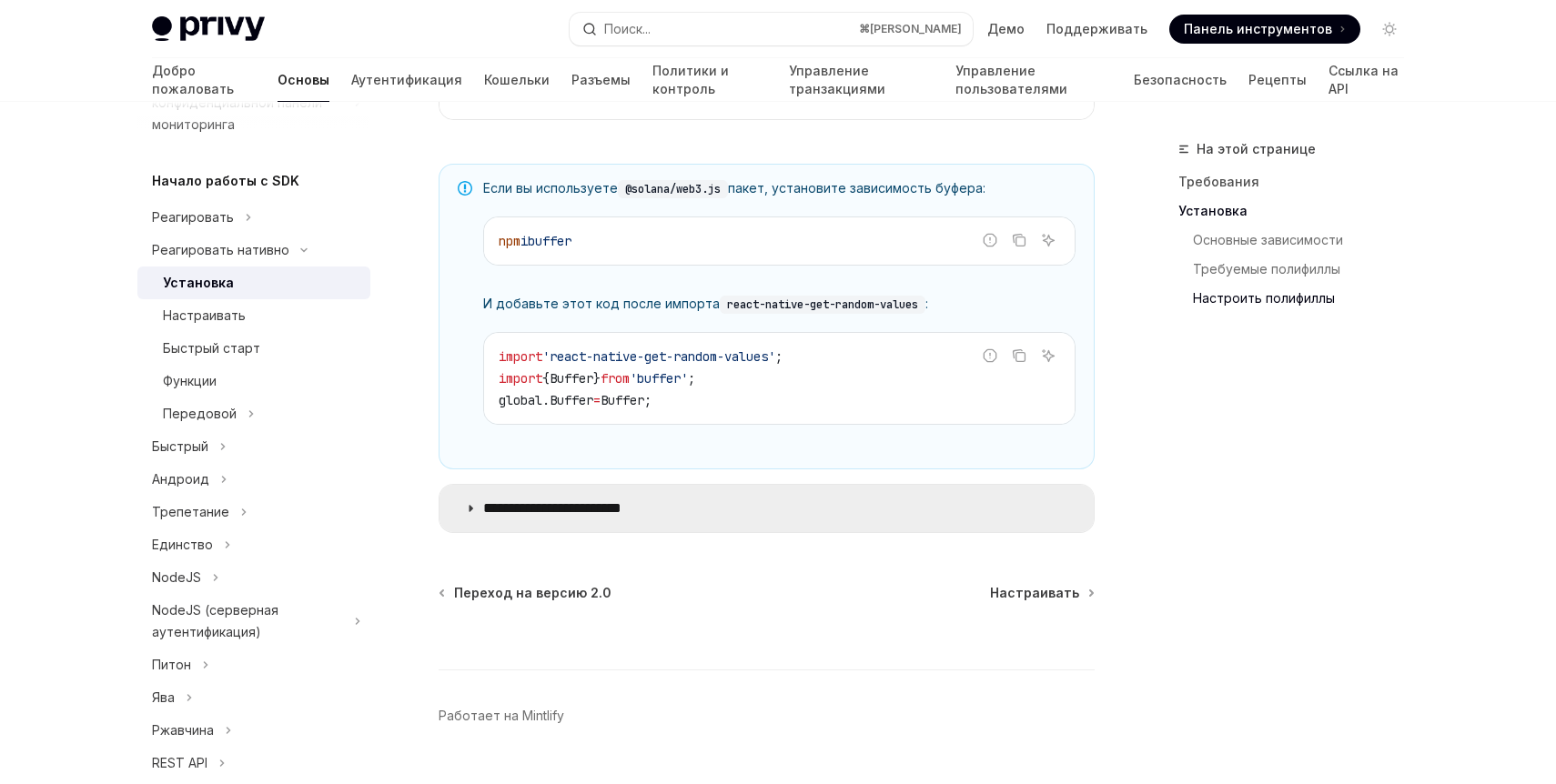
click at [525, 515] on font "**********" at bounding box center [552, 508] width 138 height 14
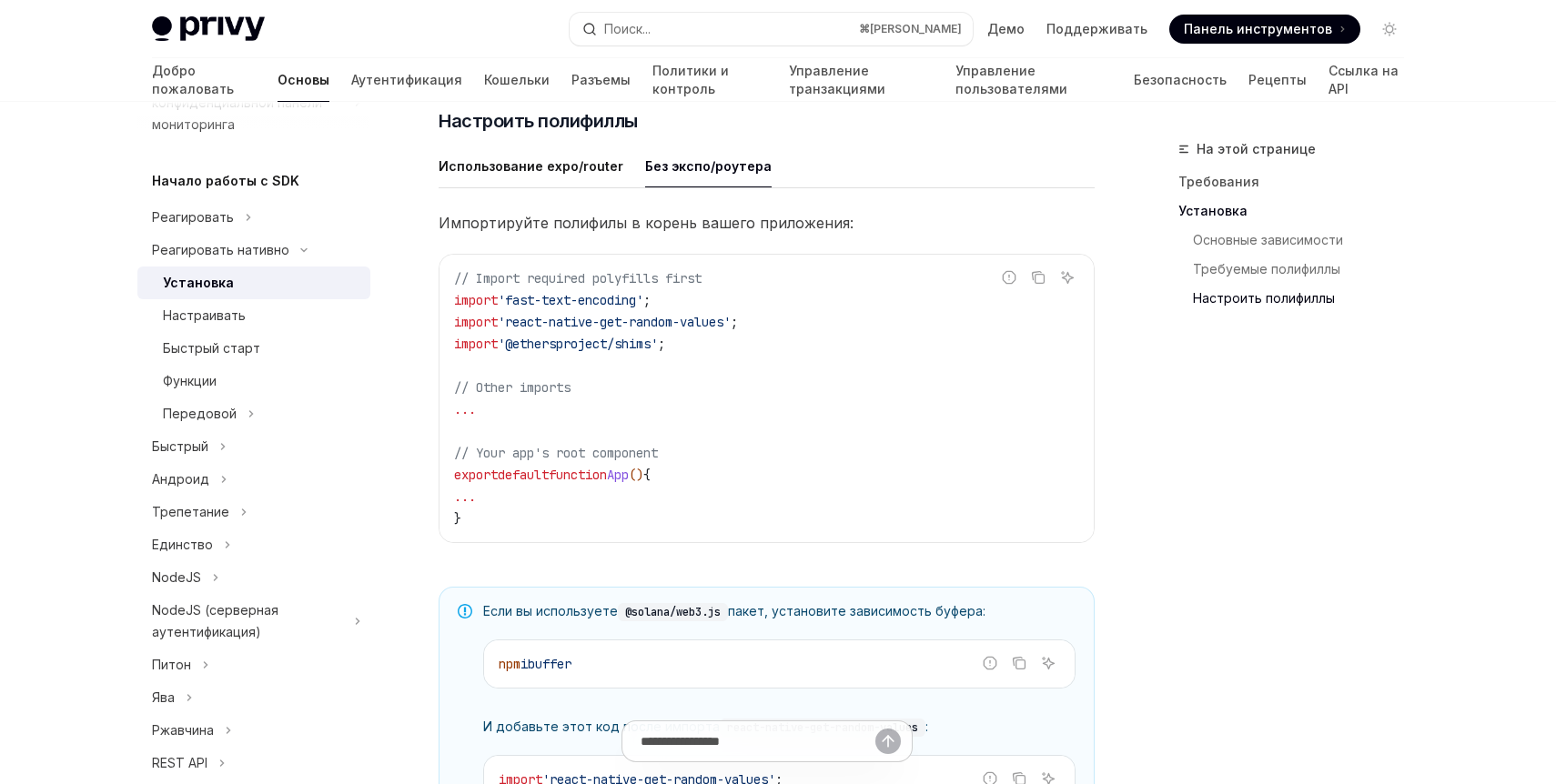
scroll to position [846, 0]
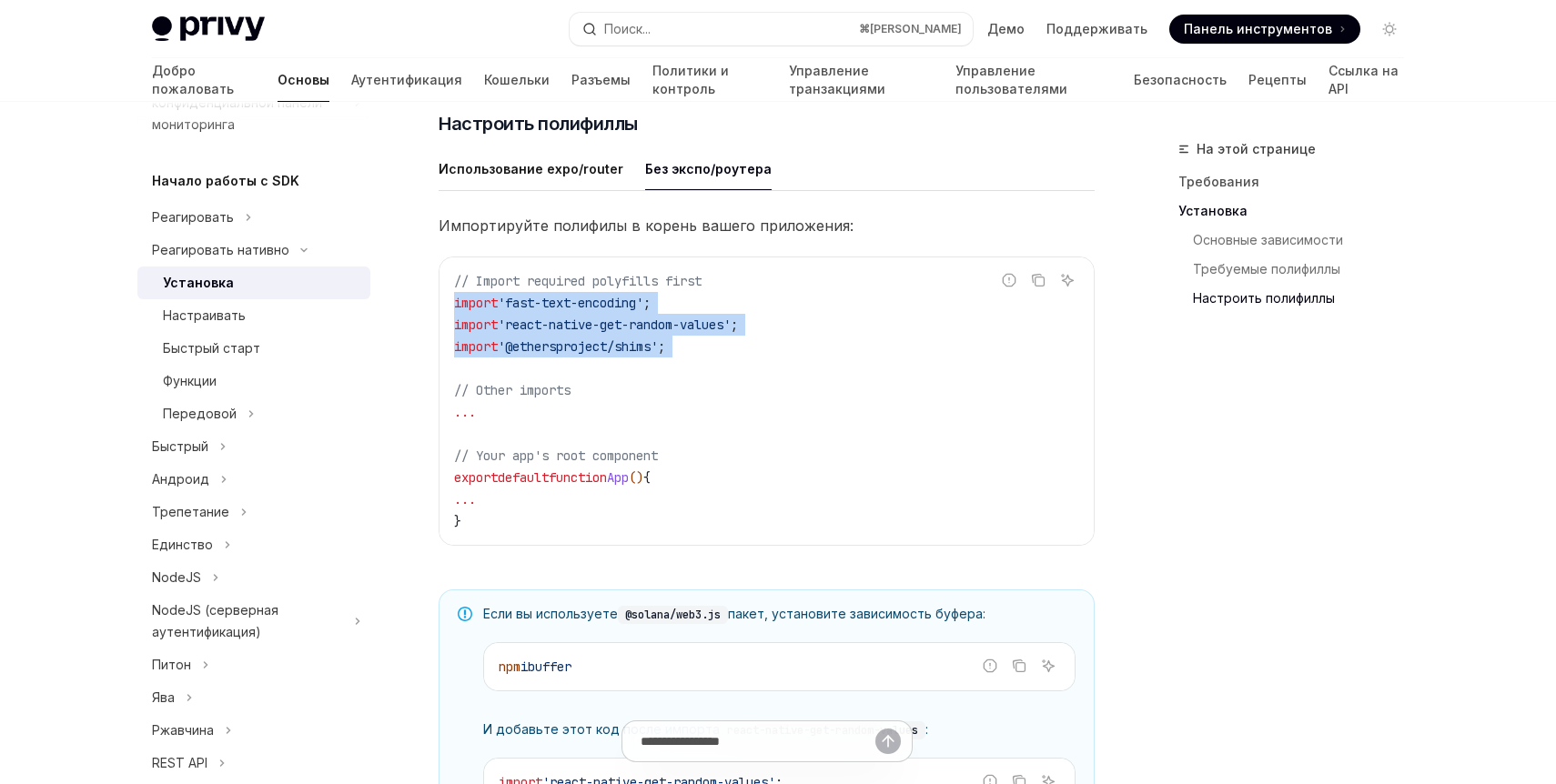
drag, startPoint x: 728, startPoint y: 365, endPoint x: 426, endPoint y: 308, distance: 307.3
copy code "import 'fast-text-encoding' ; import 'react-native-get-random-values' ; import …"
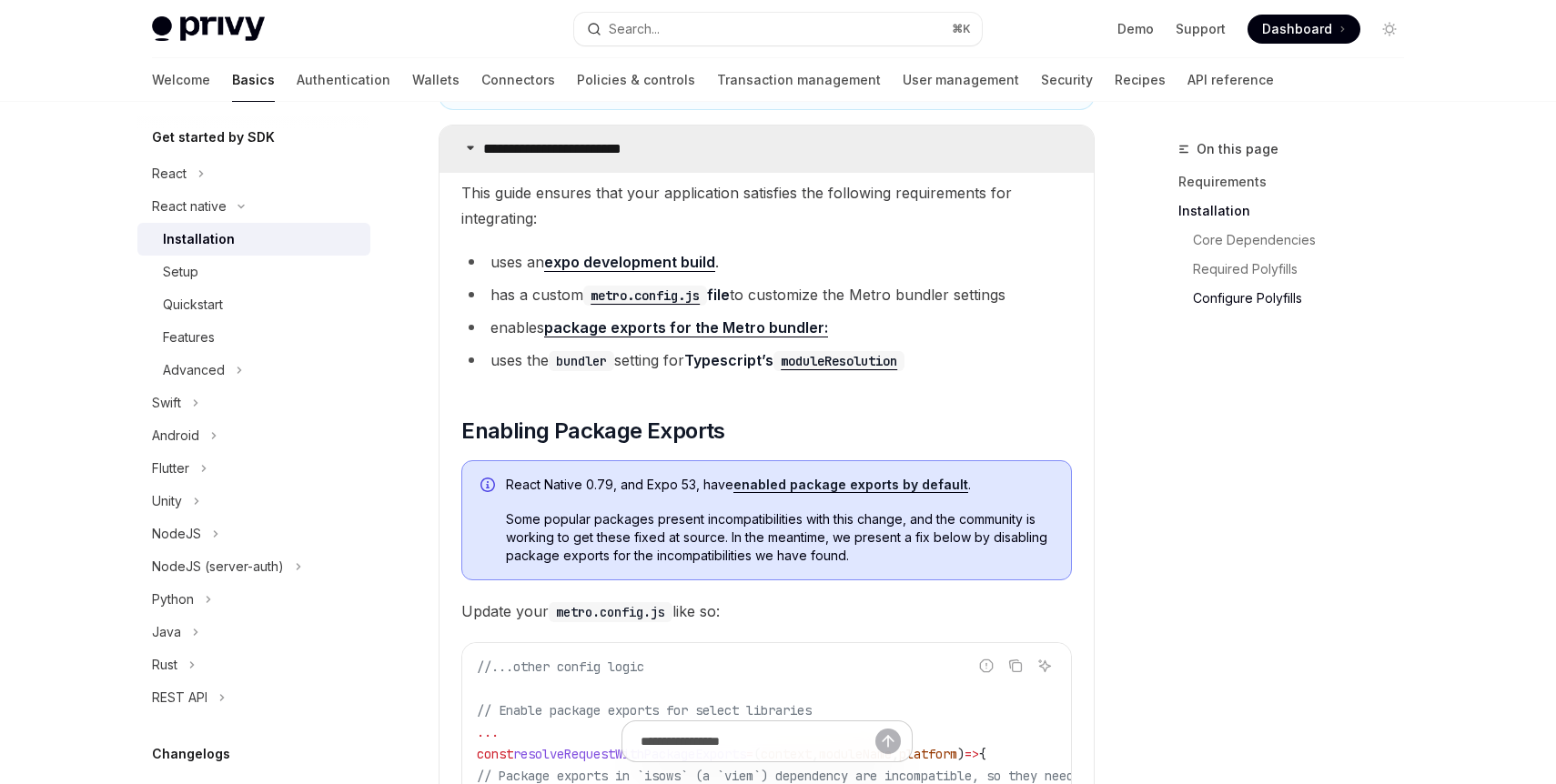
scroll to position [1578, 0]
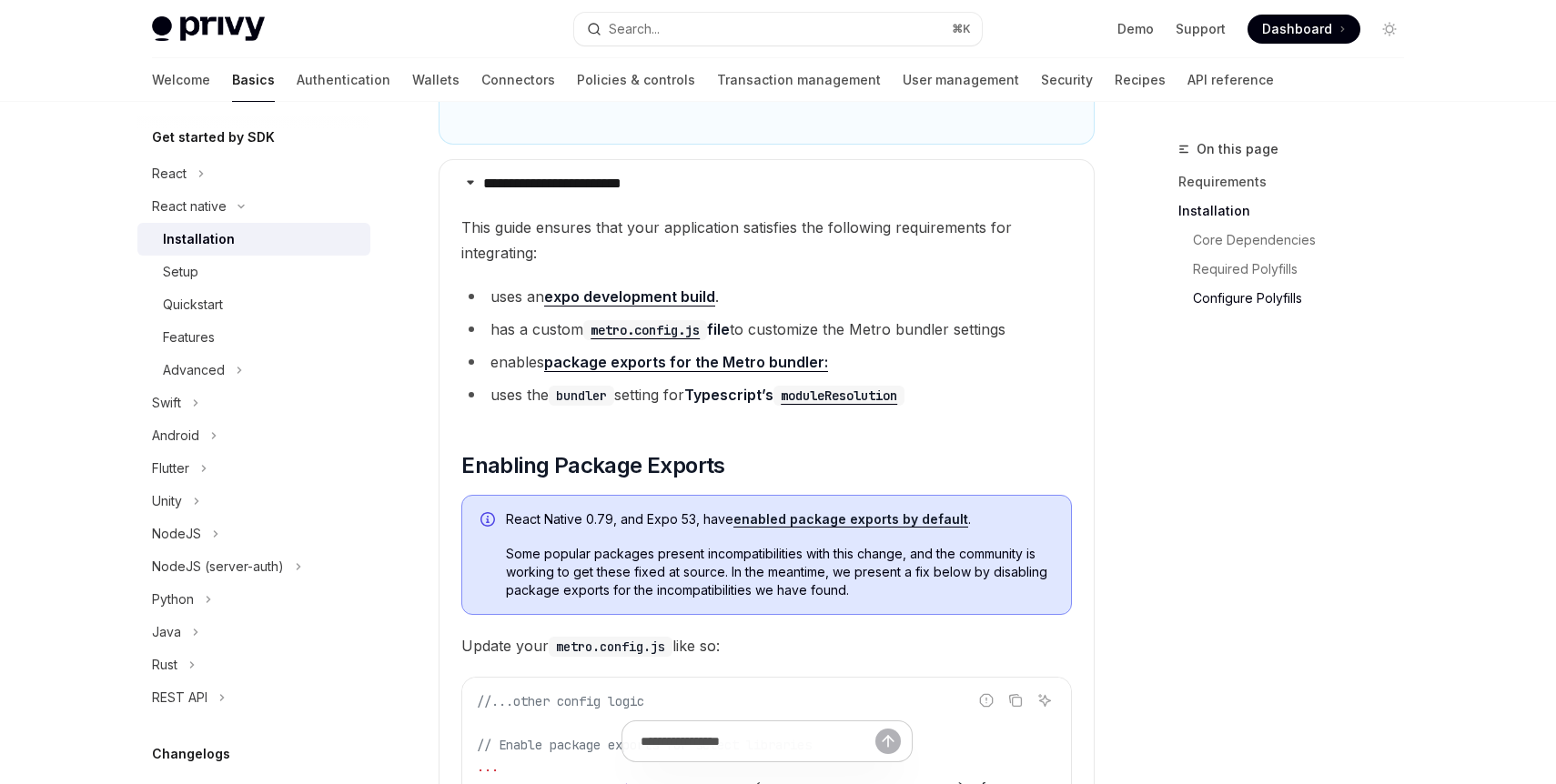
click at [692, 329] on code "metro.config.js" at bounding box center [645, 329] width 123 height 20
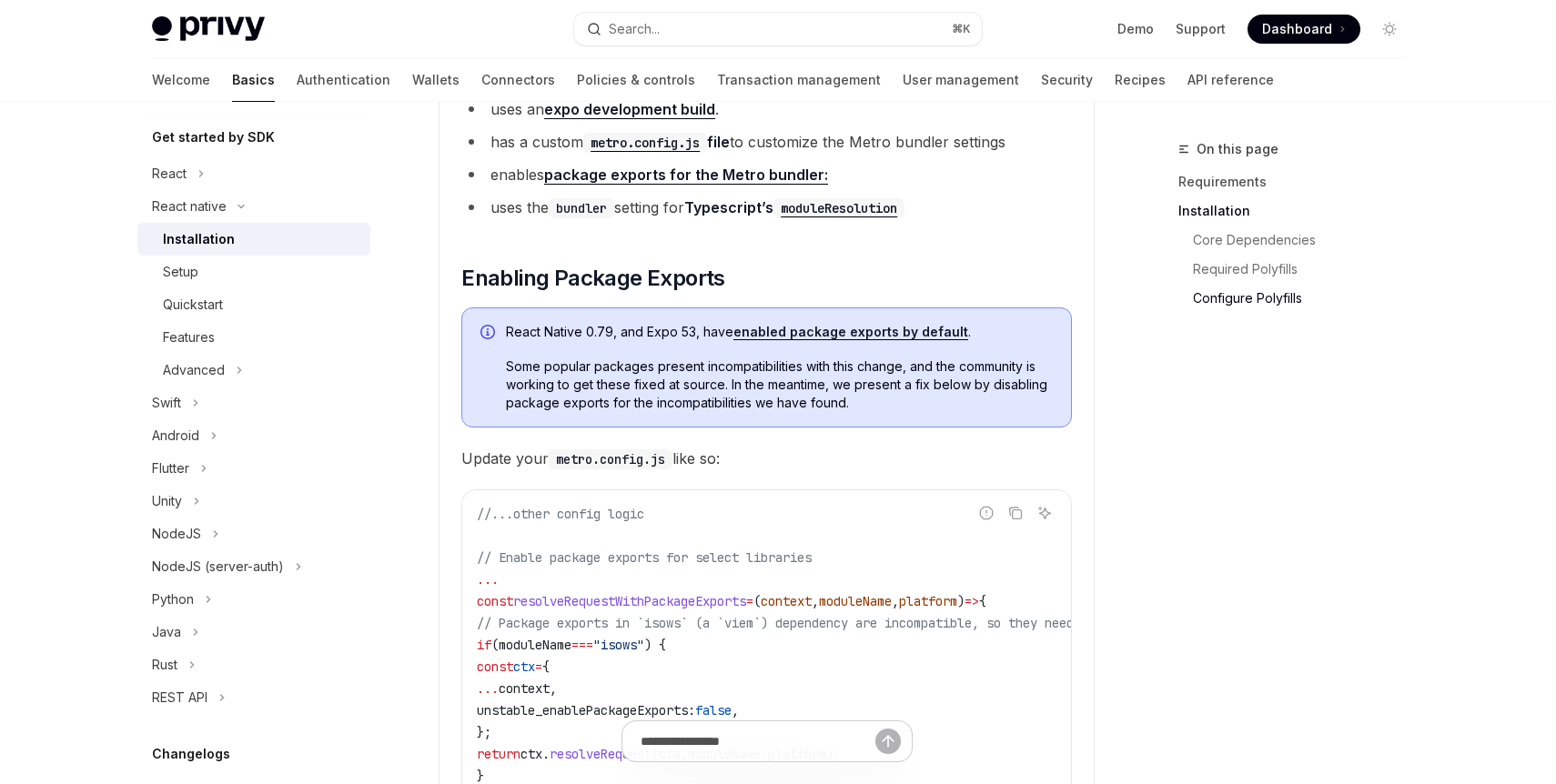
scroll to position [1767, 0]
click at [304, 280] on div "Setup" at bounding box center [261, 271] width 197 height 22
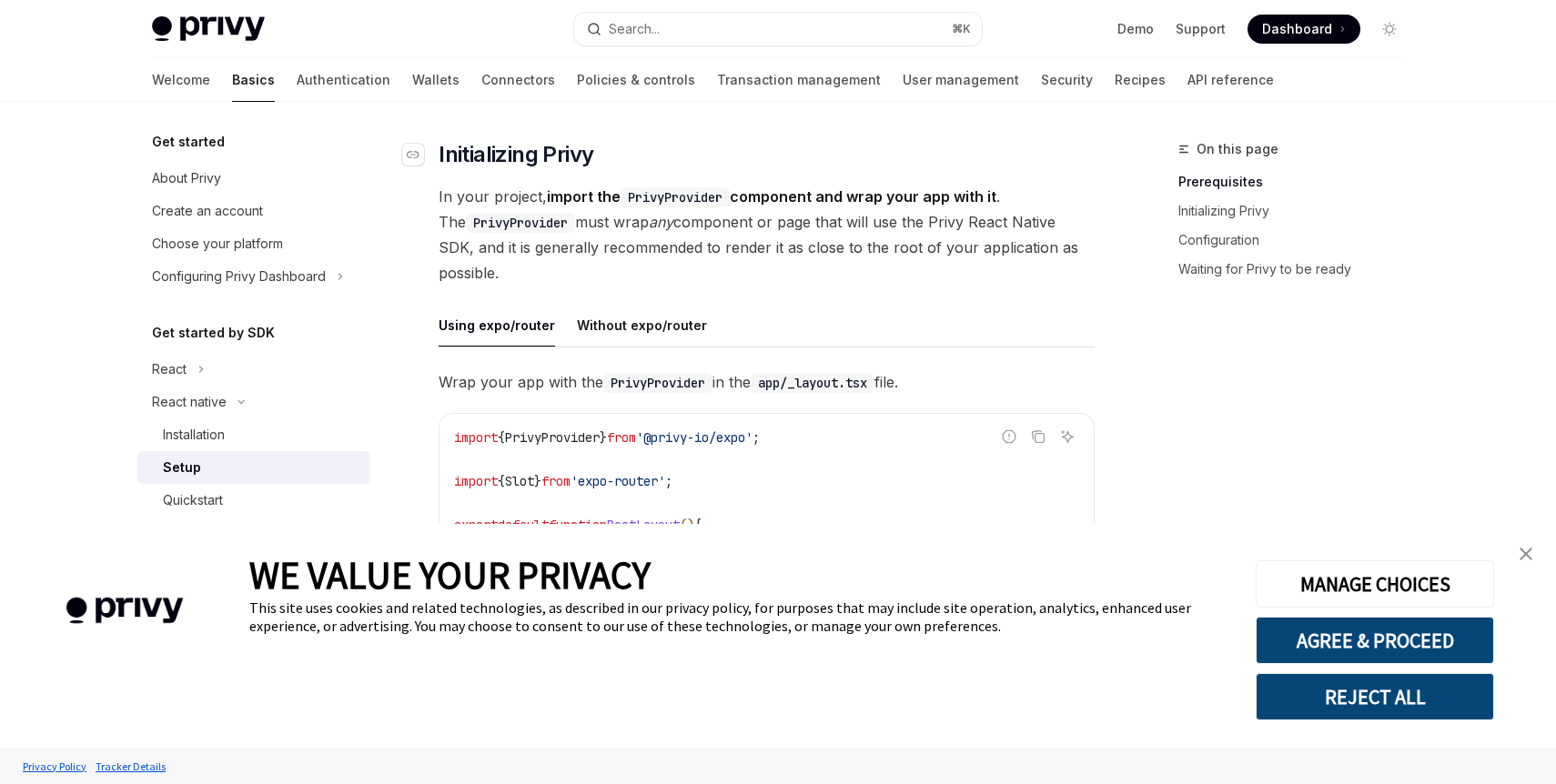
scroll to position [391, 0]
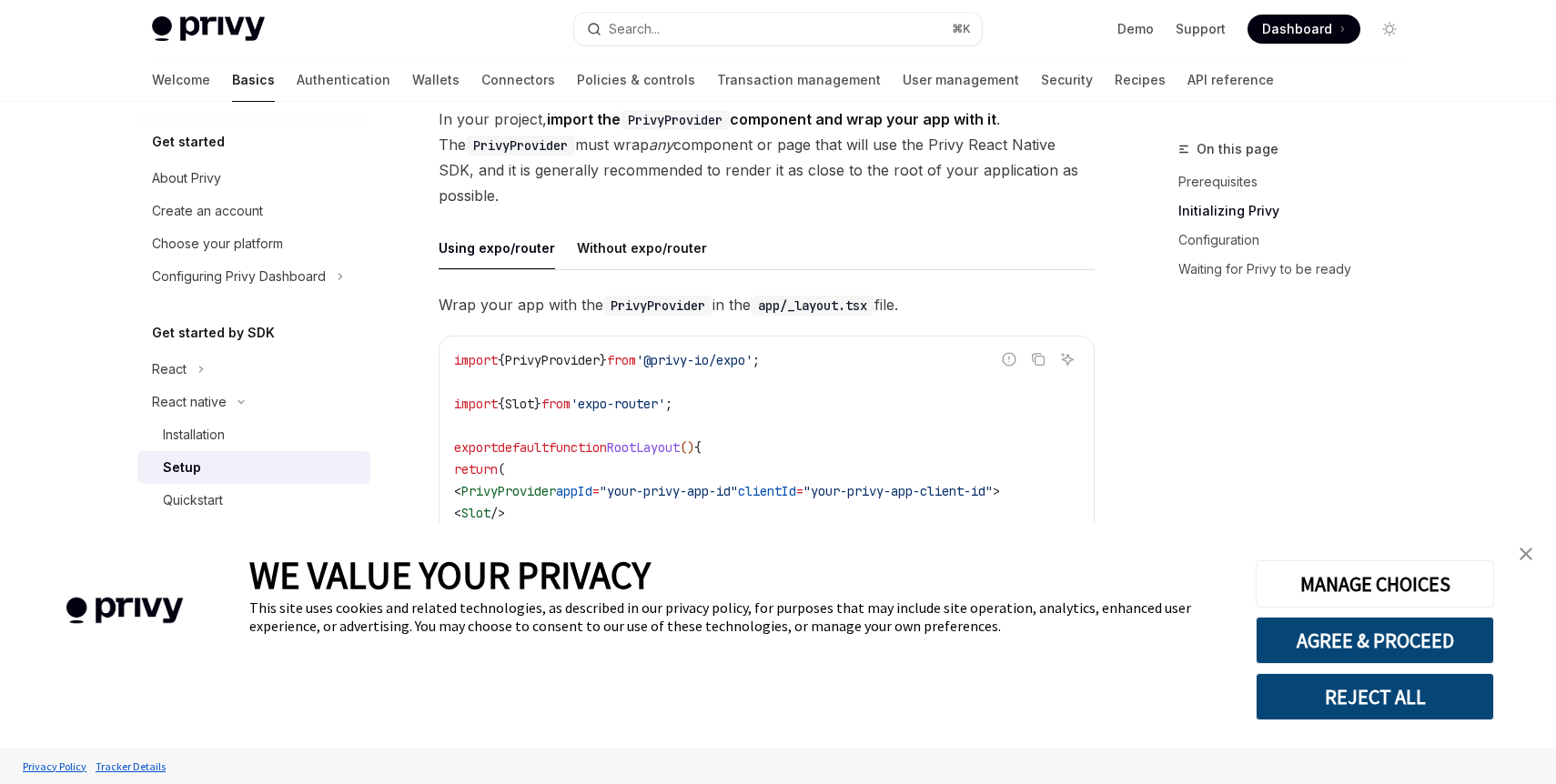
click at [1532, 551] on img "close banner" at bounding box center [1526, 554] width 13 height 13
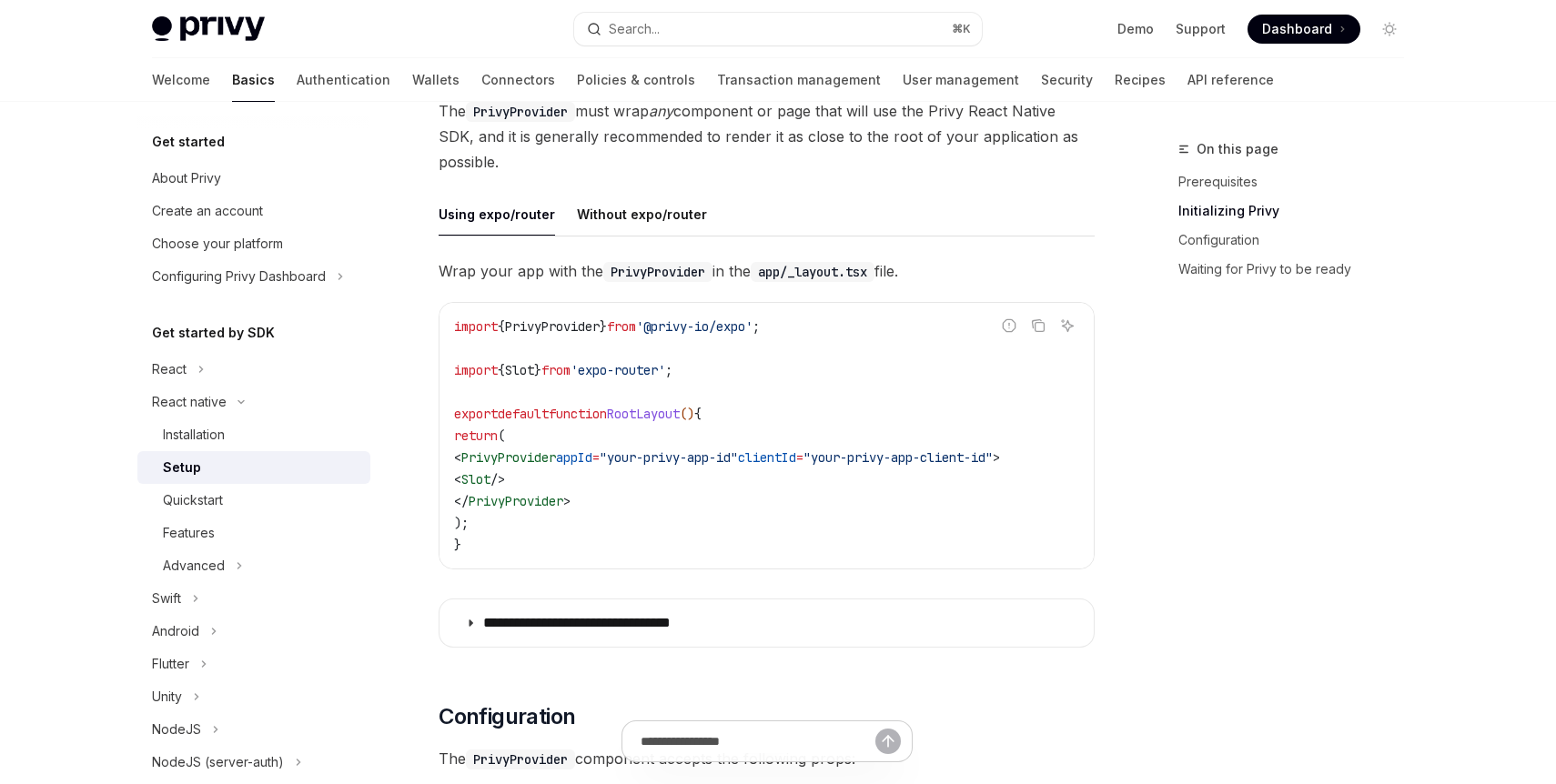
scroll to position [427, 0]
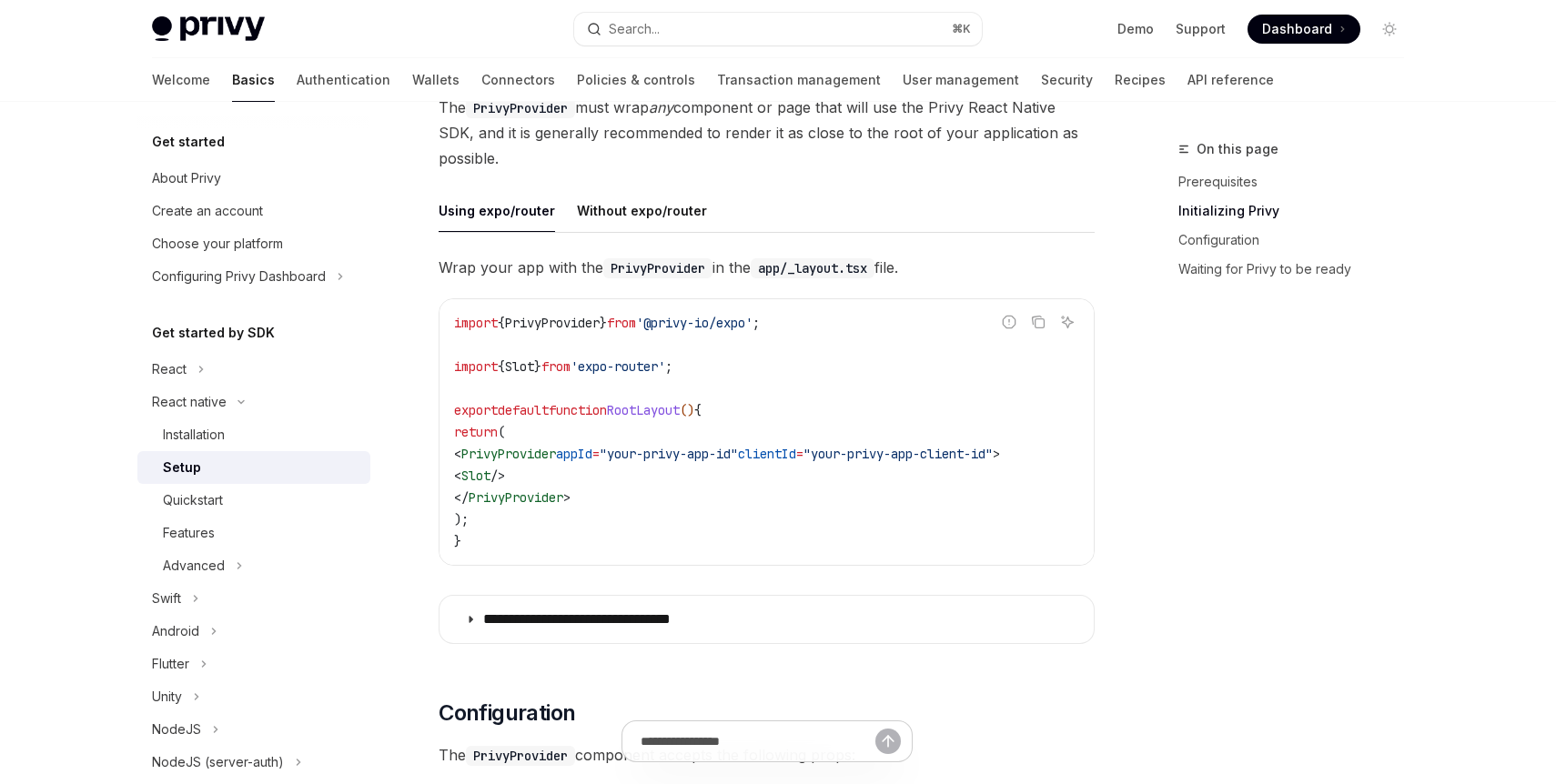
click at [668, 450] on span ""your-privy-app-id"" at bounding box center [668, 454] width 138 height 16
copy code "< PrivyProvider appId = "your-privy-app-id" clientId = "your-privy-app-client-i…"
click at [722, 312] on code "import { PrivyProvider } from '@privy-io/expo' ; import { Slot } from 'expo-rou…" at bounding box center [766, 432] width 625 height 240
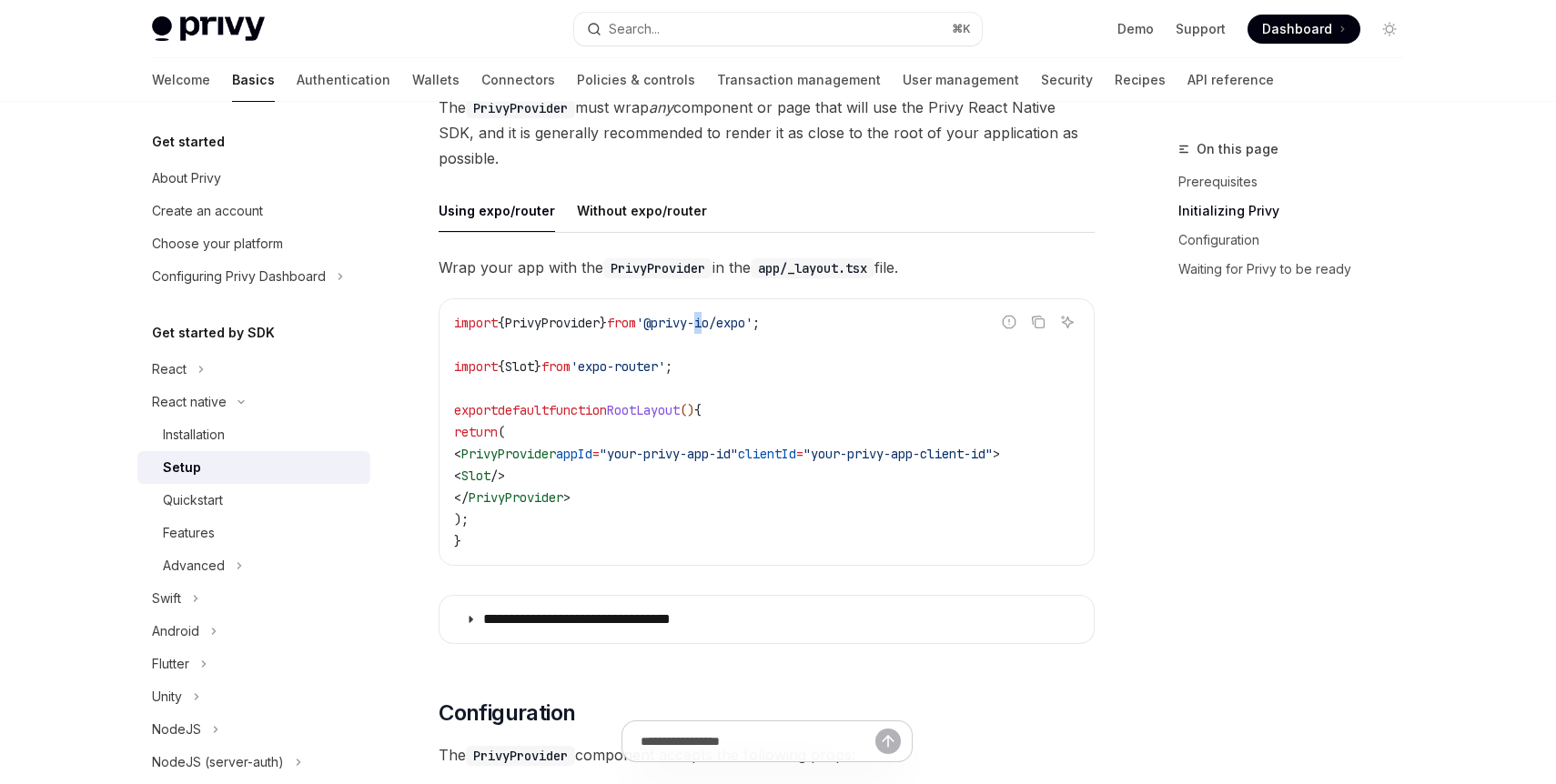
click at [722, 312] on code "import { PrivyProvider } from '@privy-io/expo' ; import { Slot } from 'expo-rou…" at bounding box center [766, 432] width 625 height 240
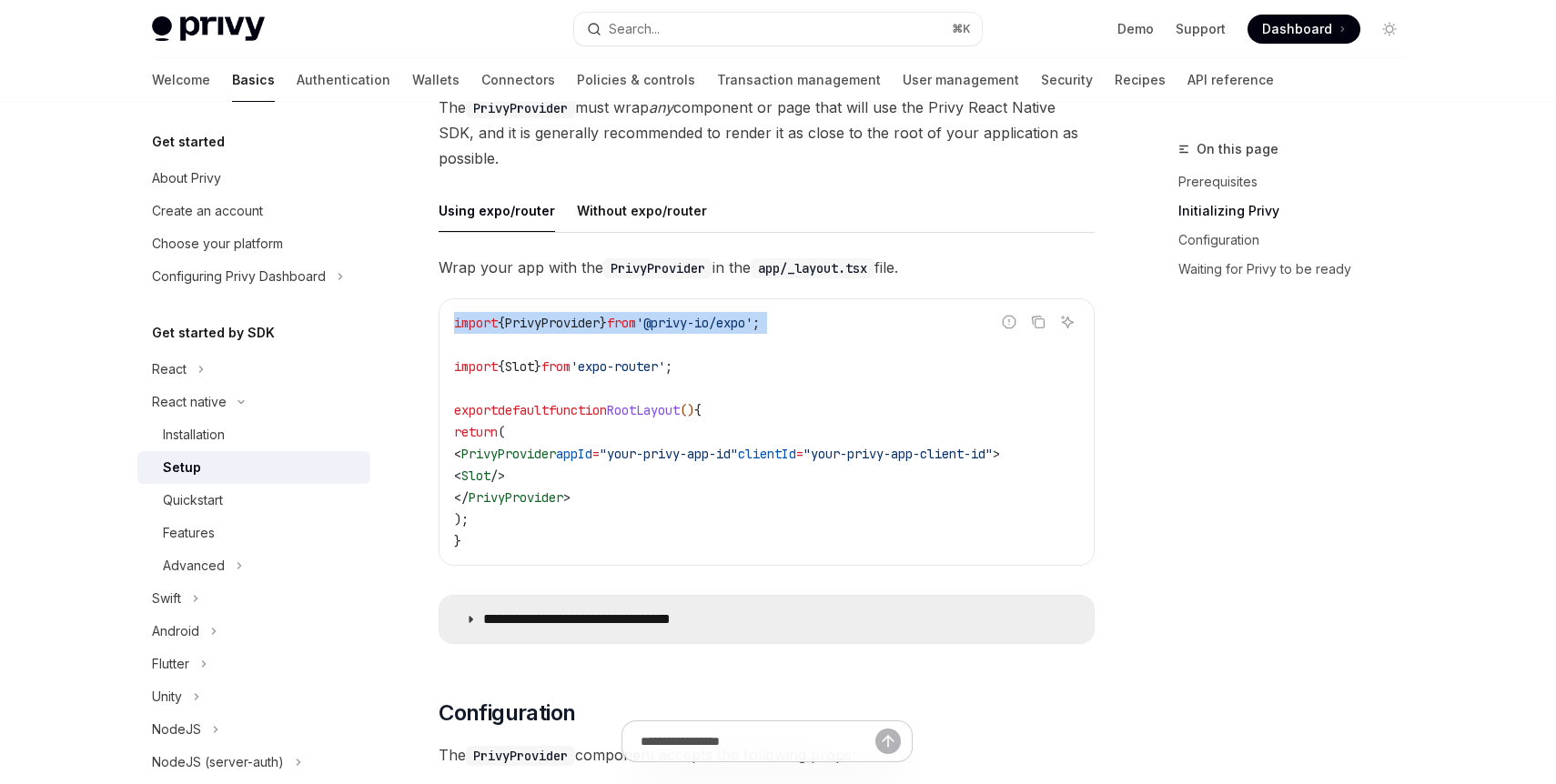
copy code "import { PrivyProvider } from '@privy-io/expo' ;"
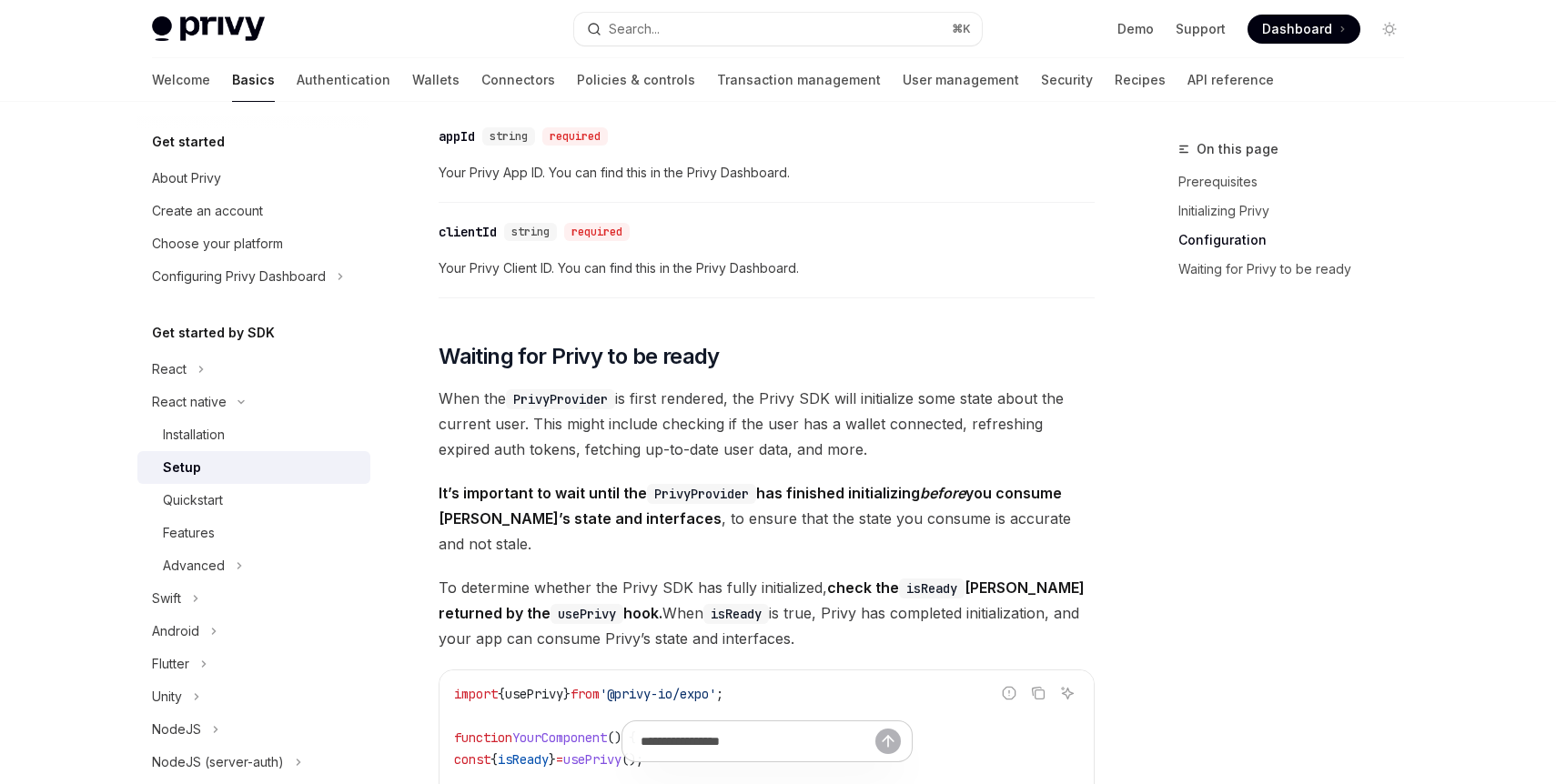
scroll to position [1491, 0]
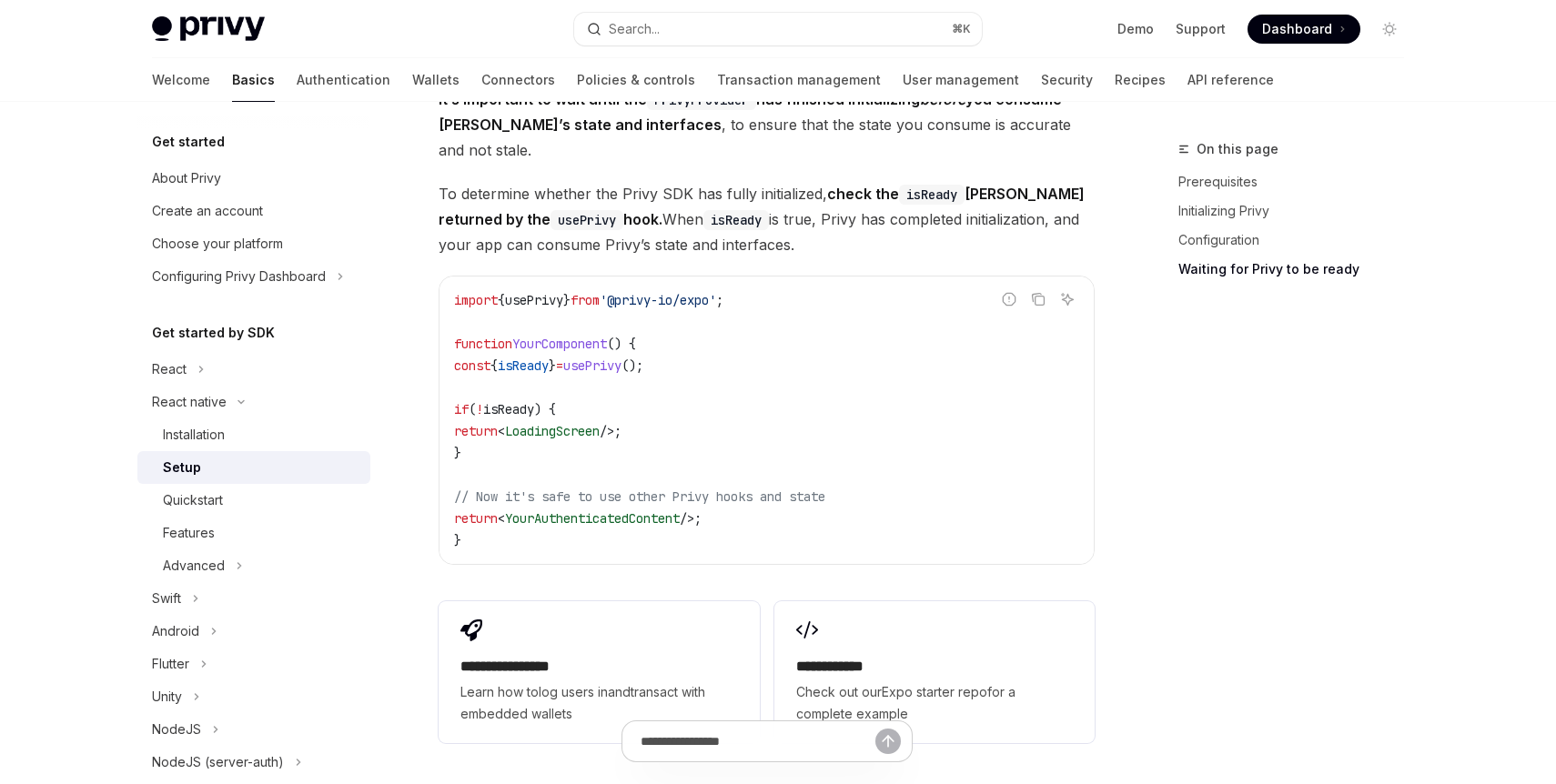
click at [556, 358] on span "}" at bounding box center [553, 365] width 8 height 16
copy code "const { isReady } = usePrivy ();"
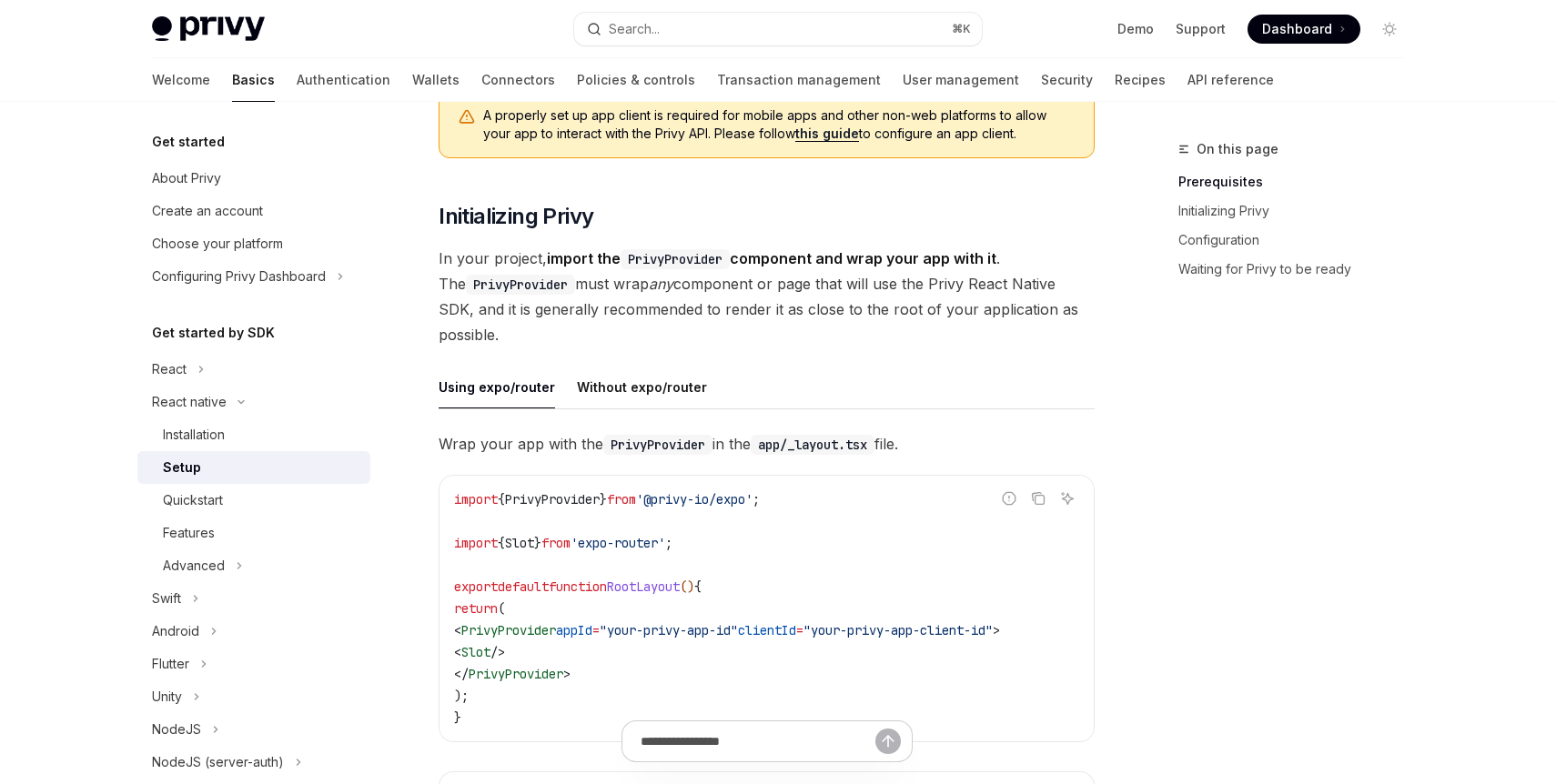
scroll to position [322, 0]
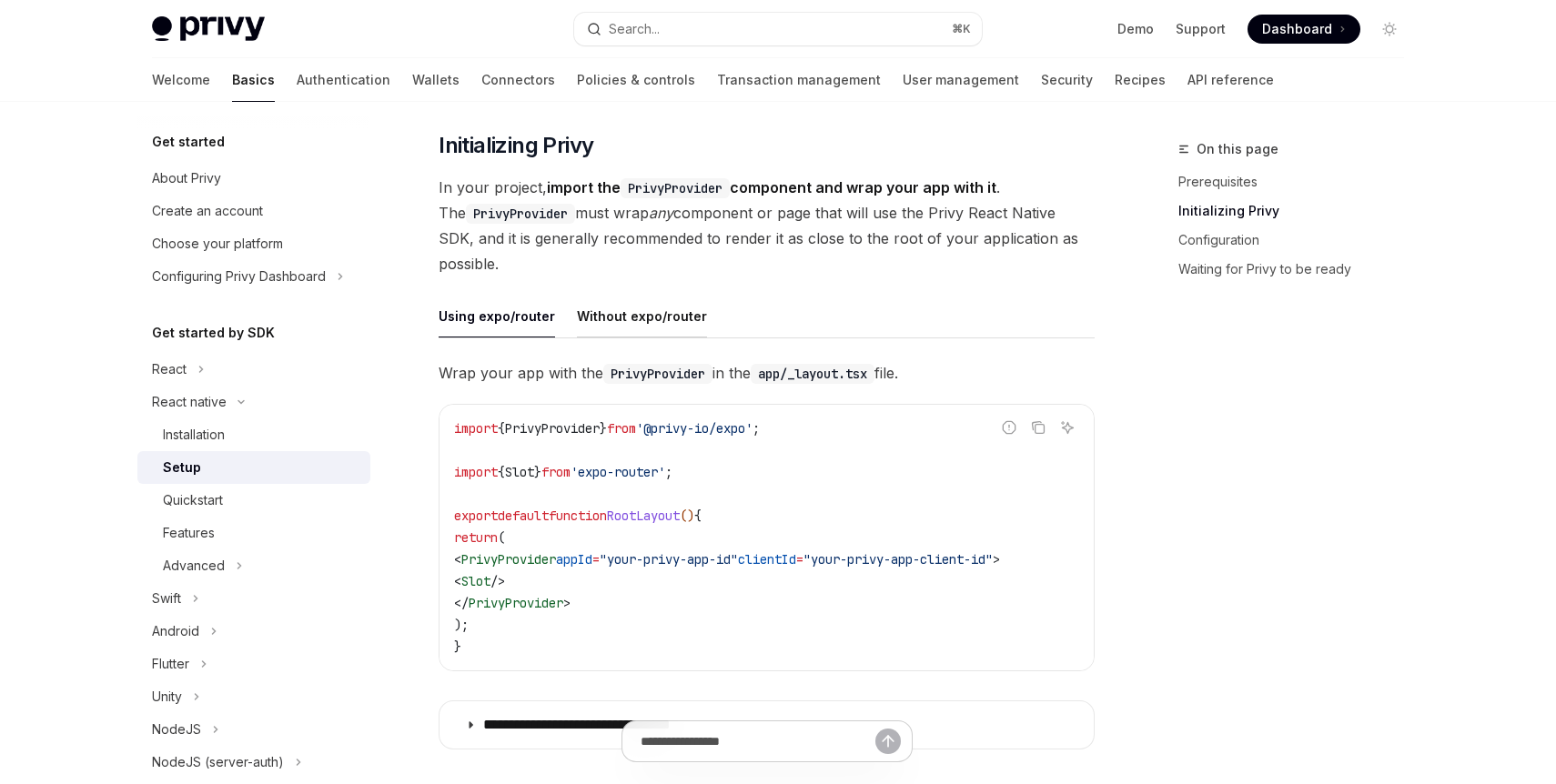
click at [633, 326] on div "Without expo/router" at bounding box center [642, 315] width 130 height 42
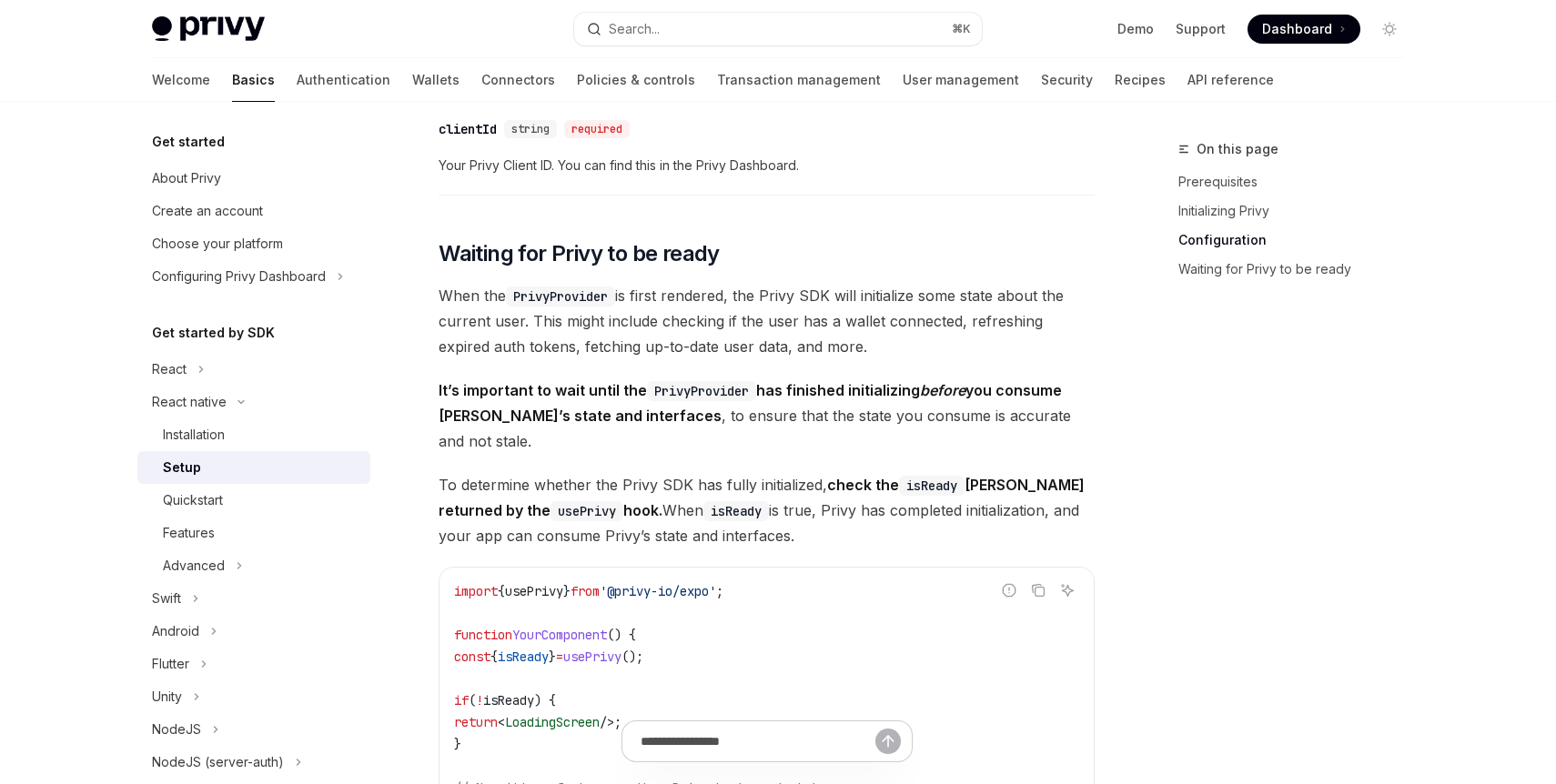
scroll to position [1139, 0]
click at [318, 427] on div "Installation" at bounding box center [261, 434] width 197 height 22
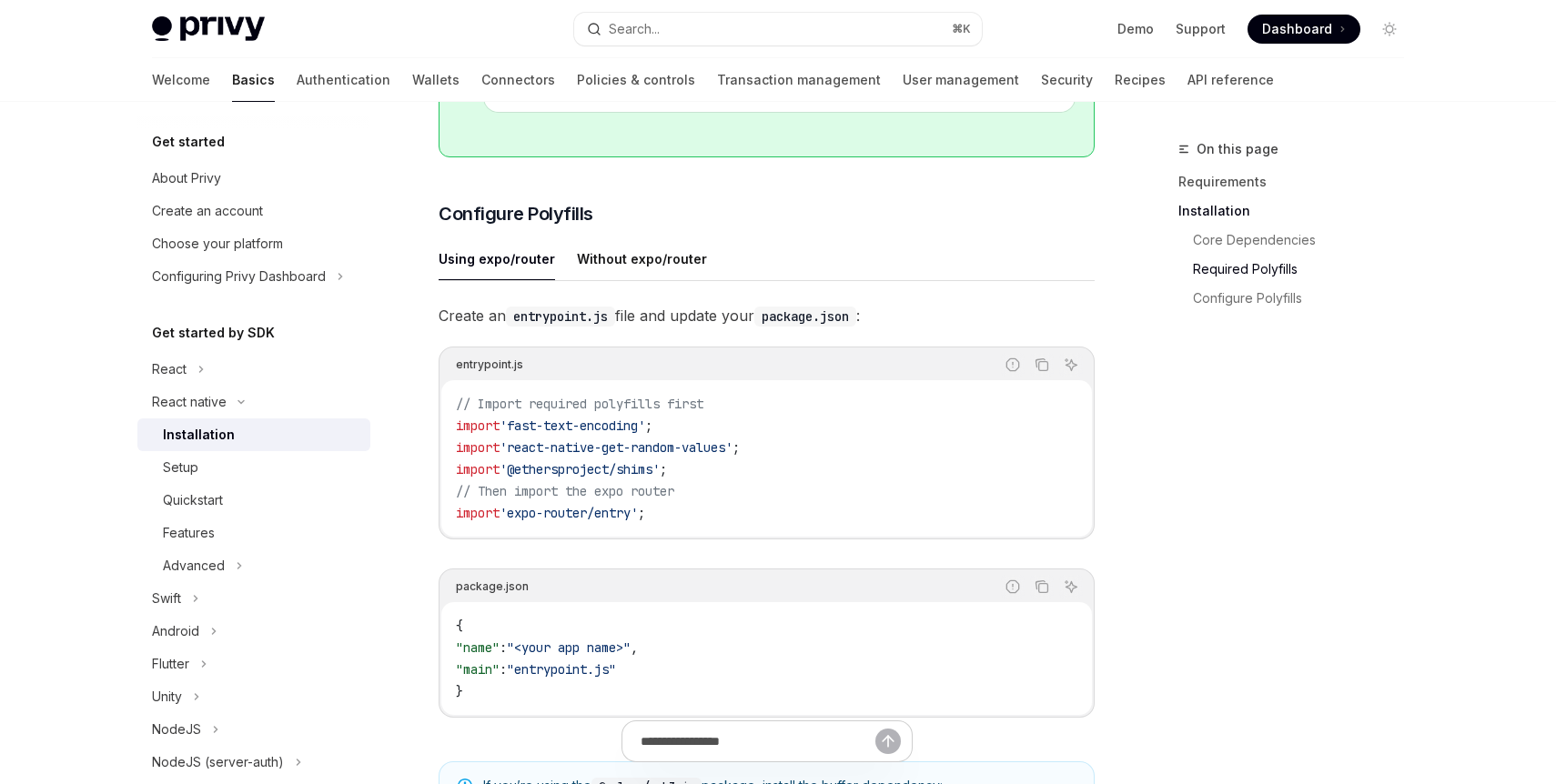
scroll to position [778, 0]
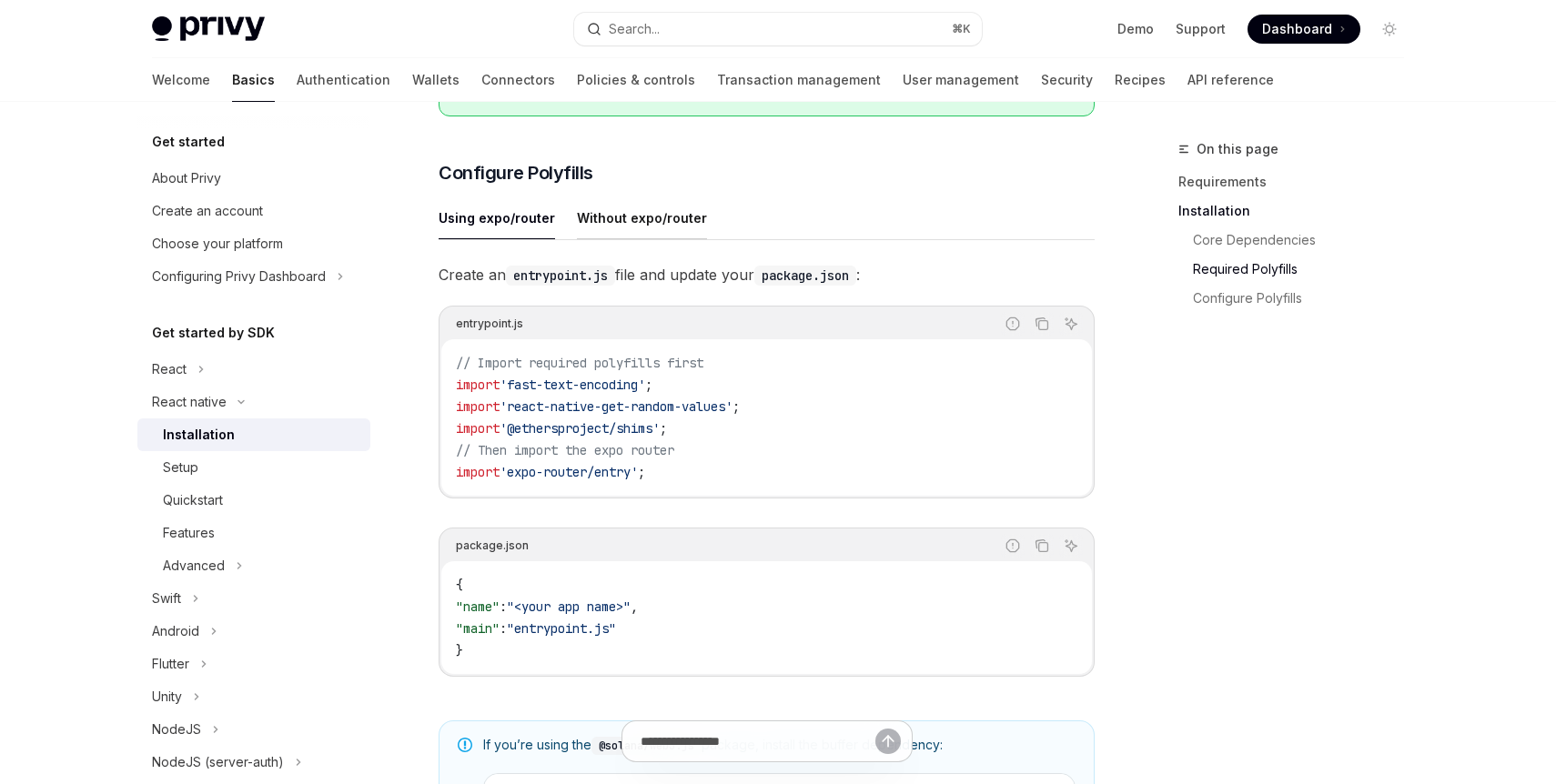
click at [634, 239] on div "Without expo/router" at bounding box center [642, 217] width 130 height 42
type textarea "*"
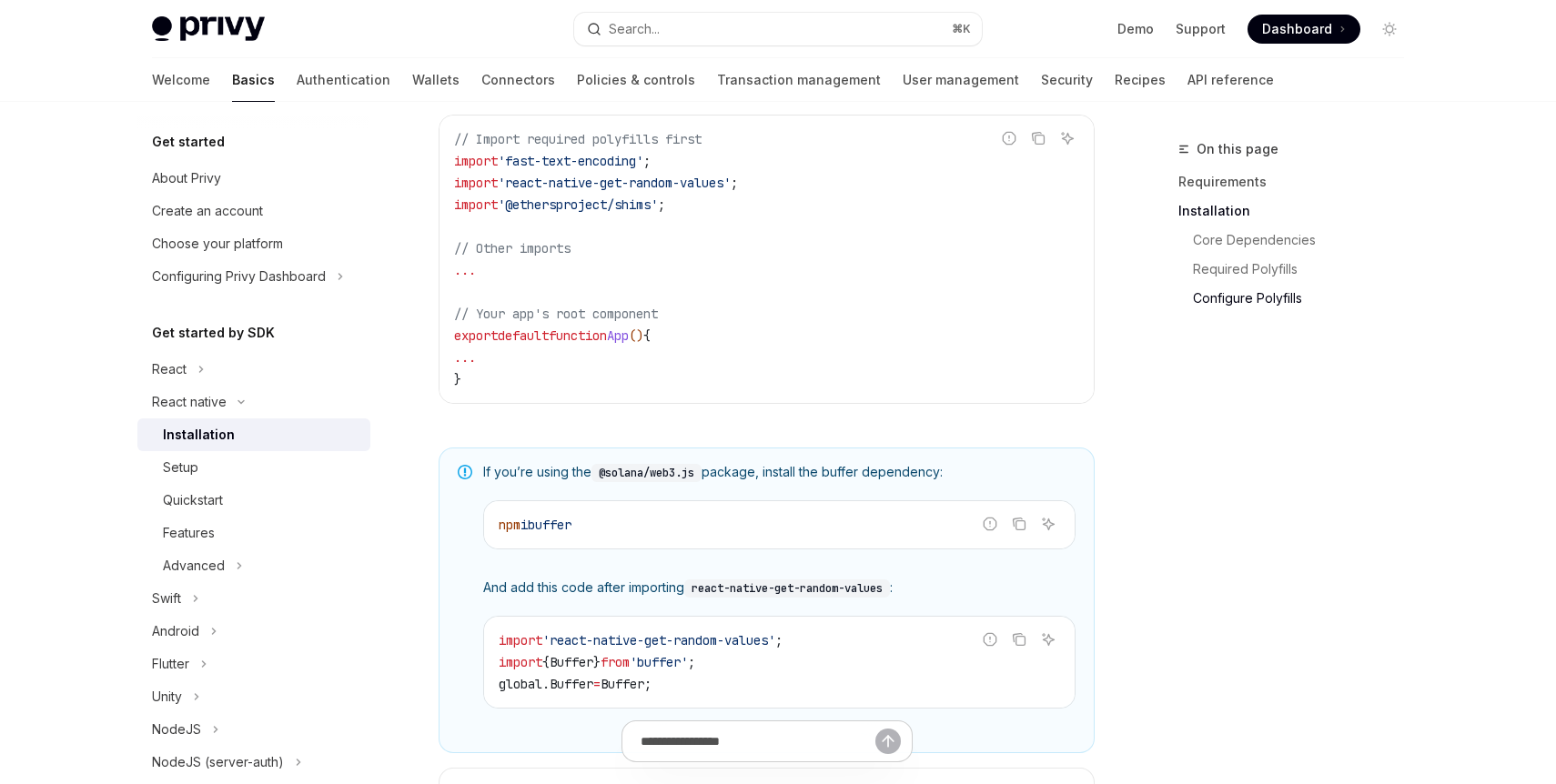
scroll to position [996, 0]
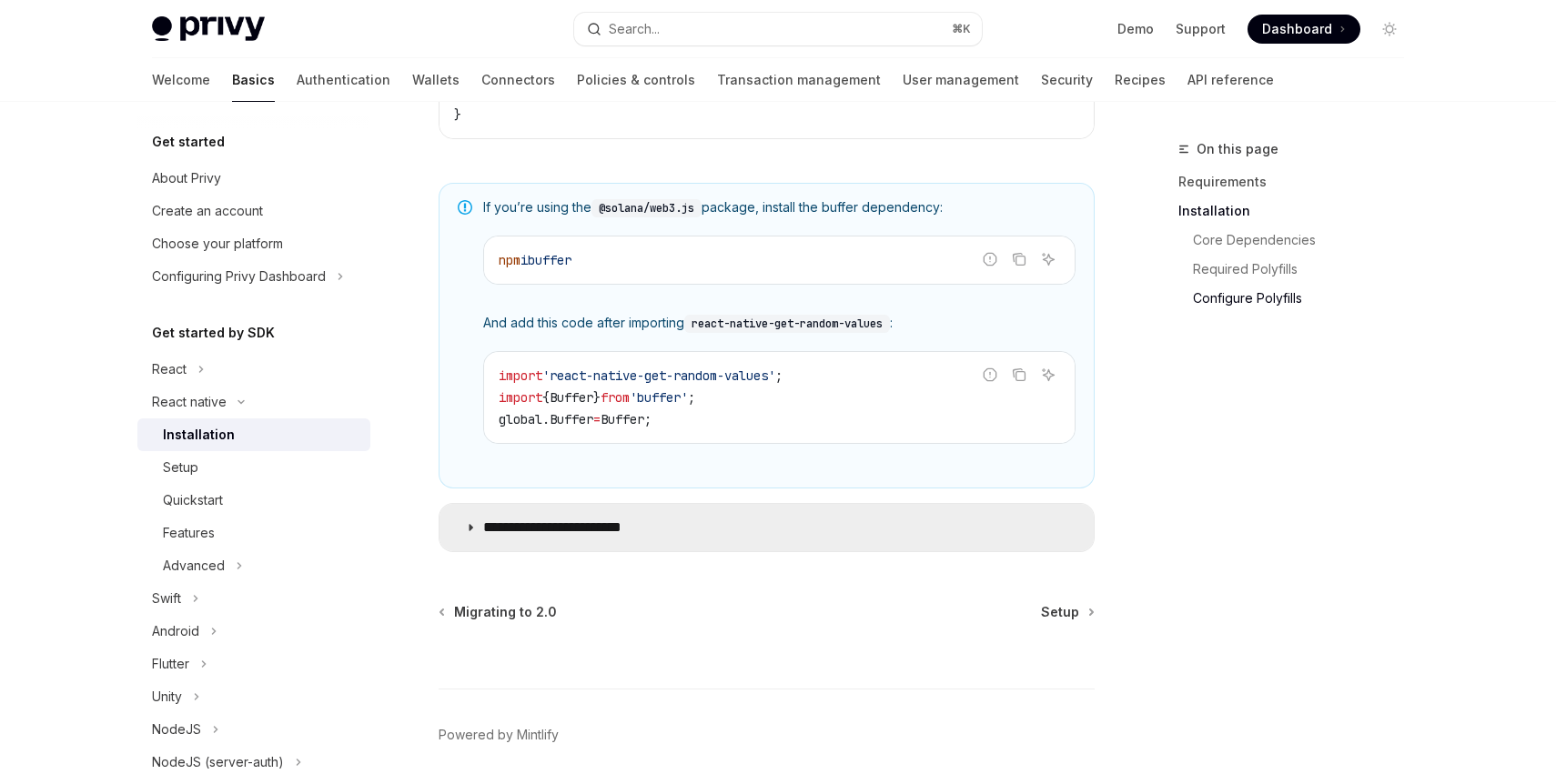
click at [613, 545] on summary "**********" at bounding box center [766, 528] width 654 height 47
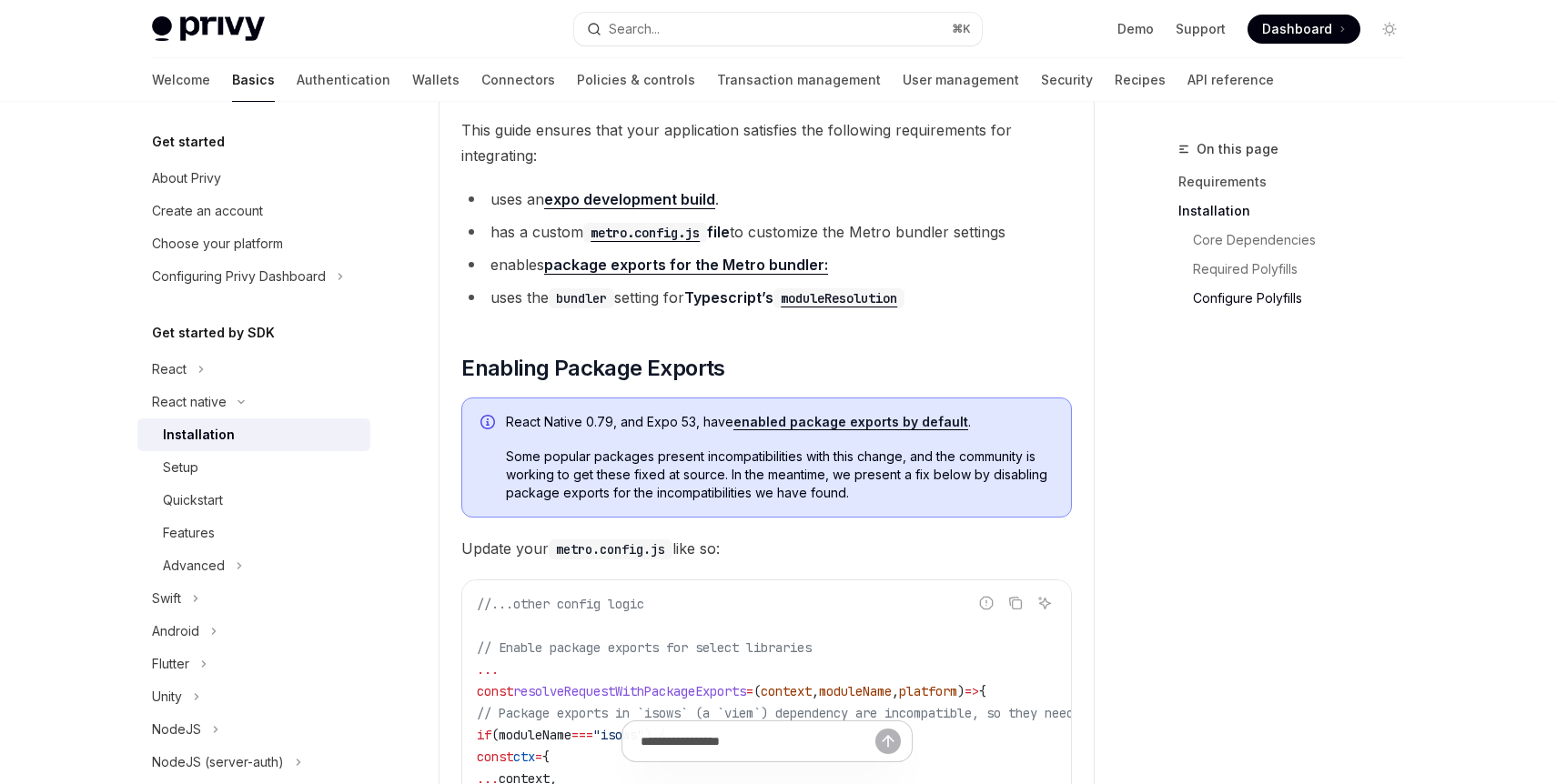
scroll to position [1655, 0]
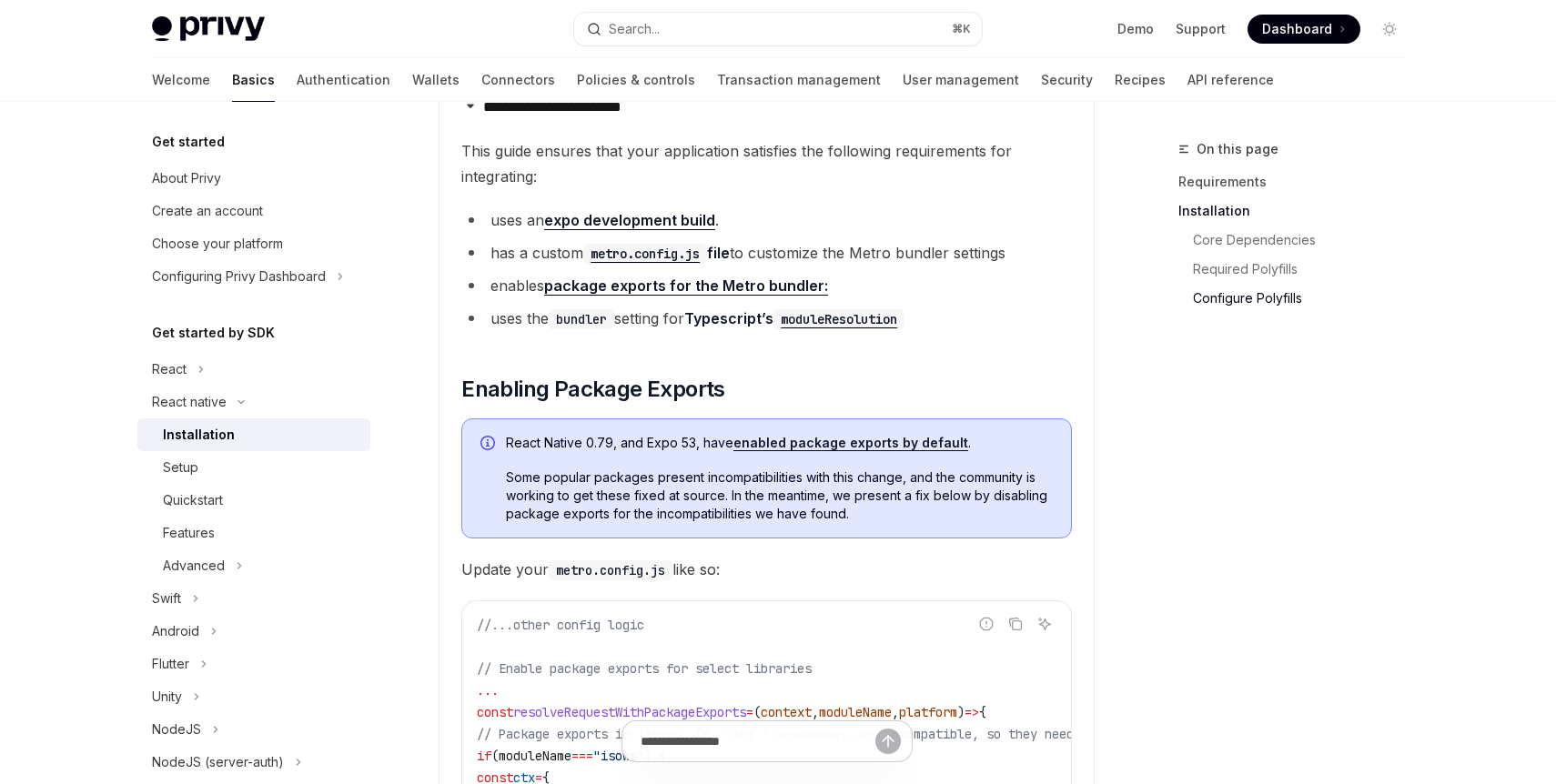
click at [692, 227] on link "expo development build" at bounding box center [630, 220] width 171 height 19
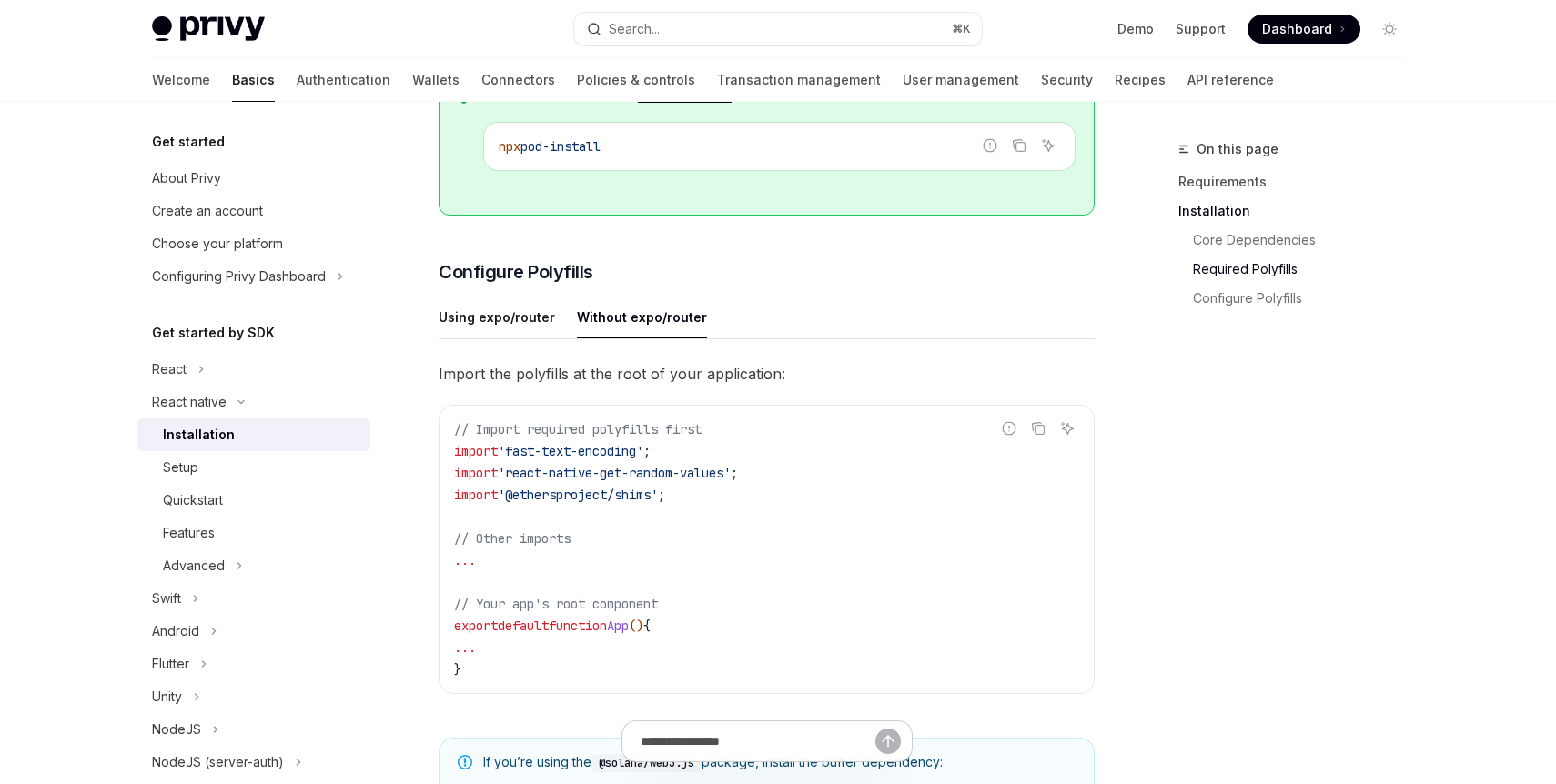
scroll to position [700, 0]
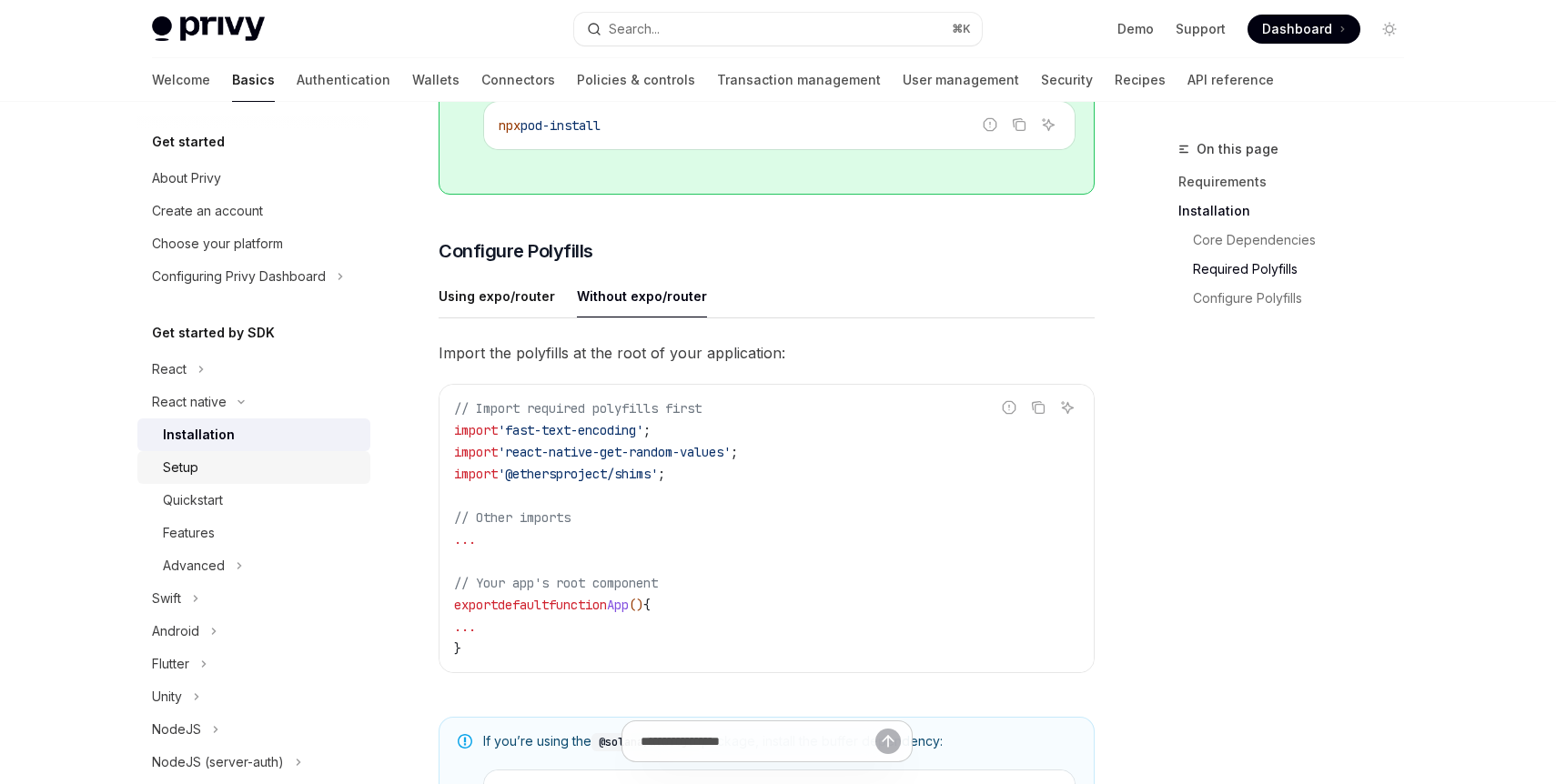
click at [236, 460] on div "Setup" at bounding box center [261, 467] width 197 height 22
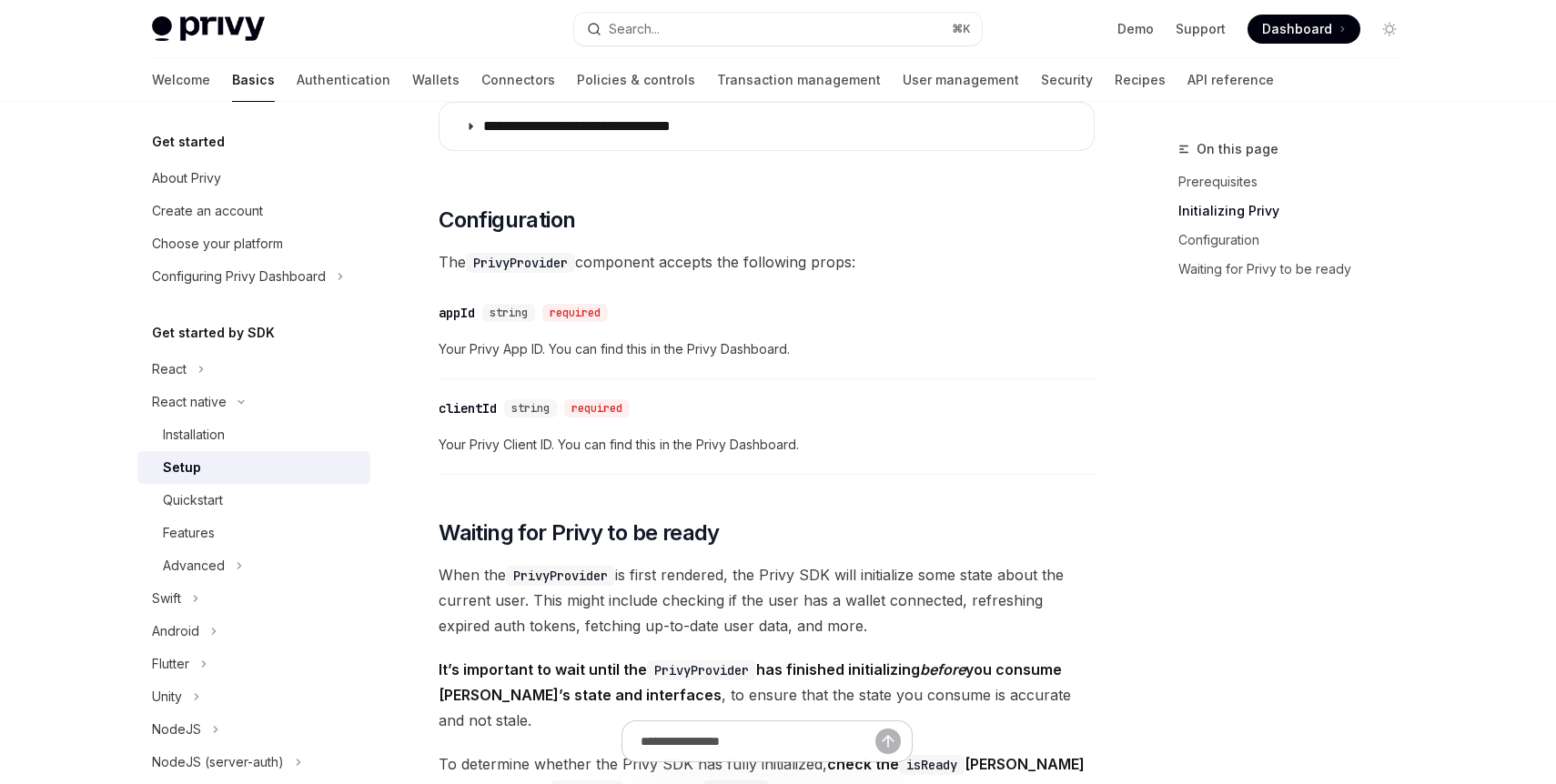
type textarea "*"
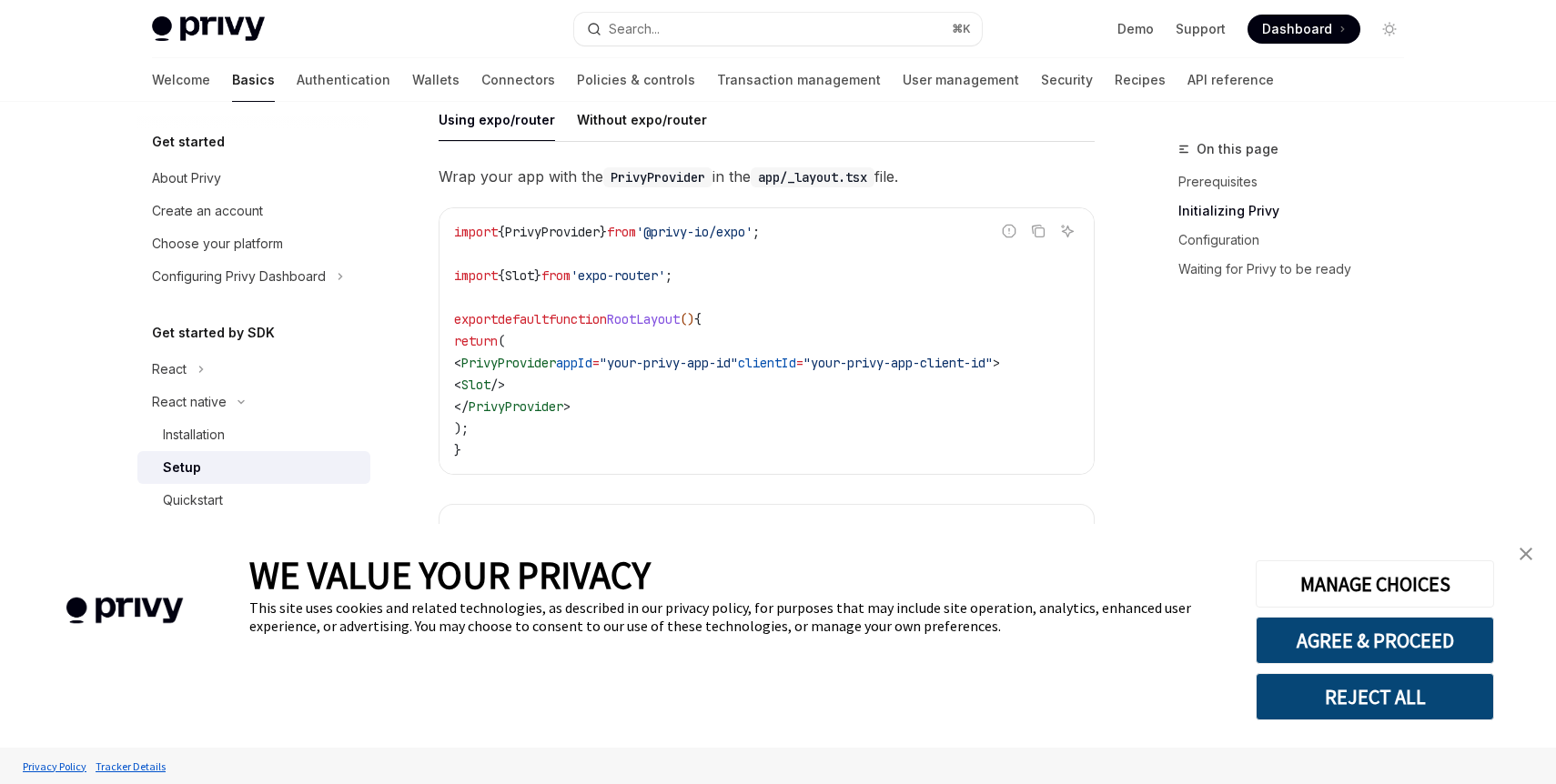
scroll to position [450, 0]
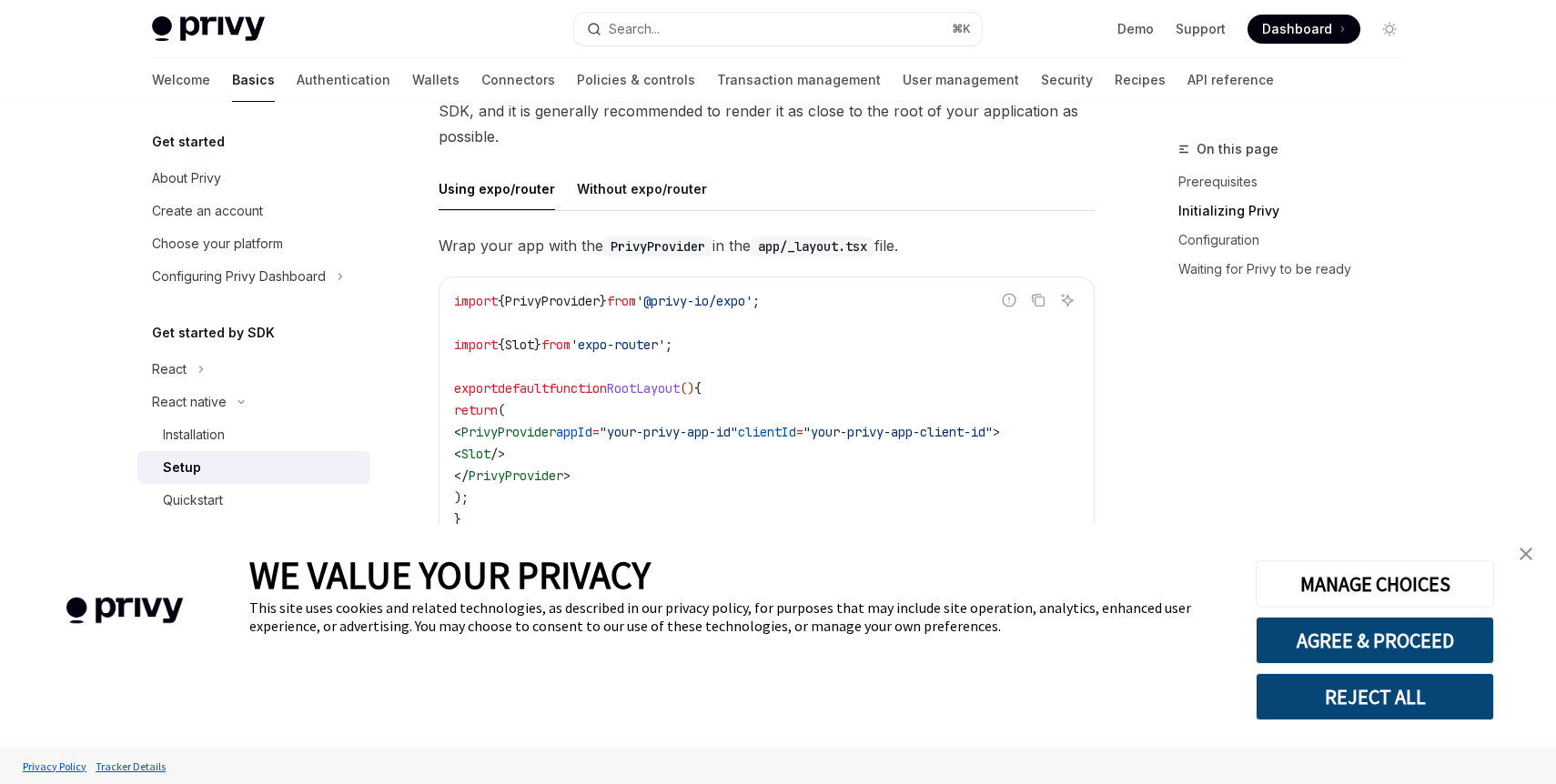
click at [667, 306] on span "'@privy-io/expo'" at bounding box center [695, 300] width 117 height 16
copy code "import { PrivyProvider } from '@privy-io/expo' ;"
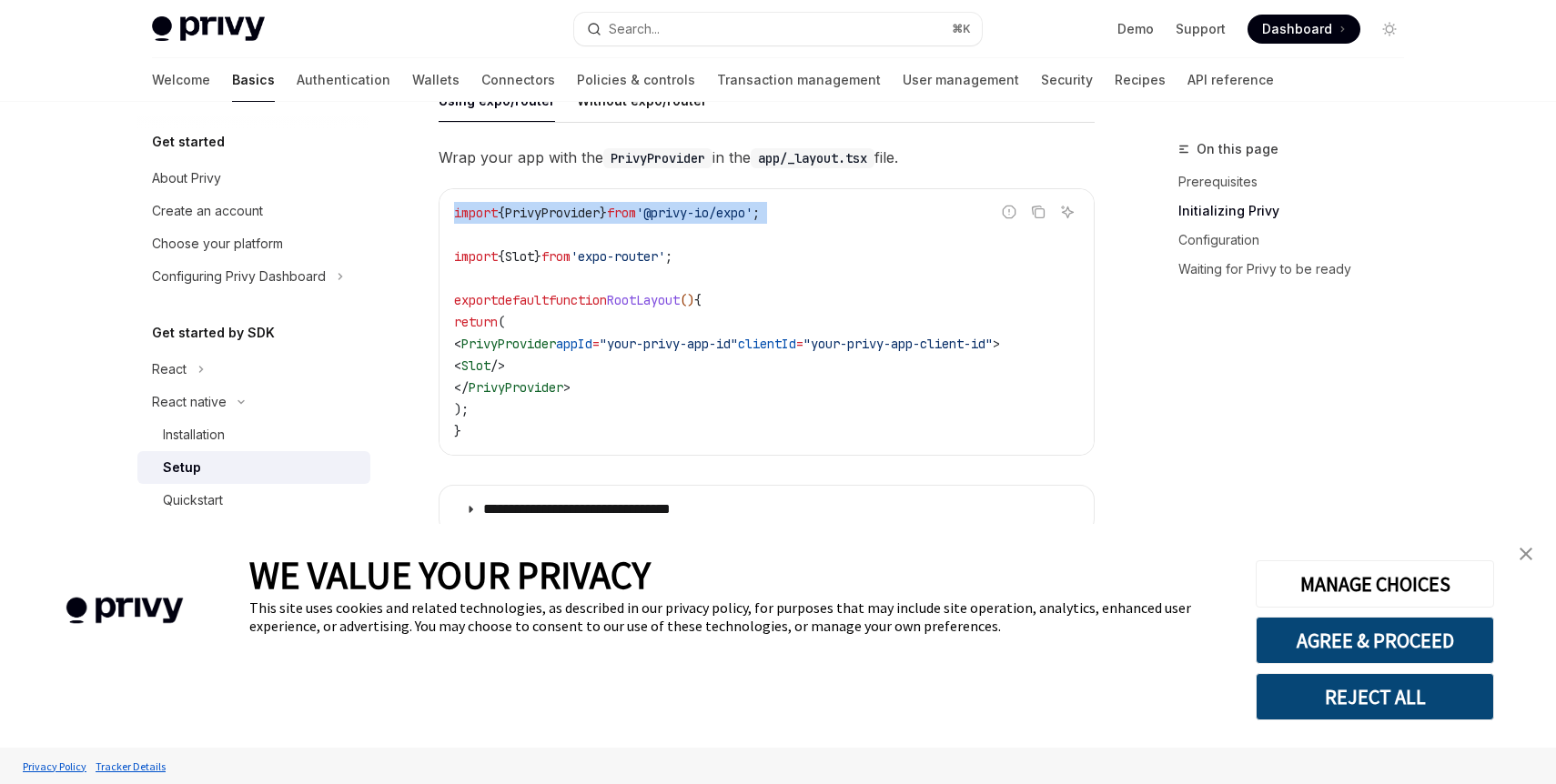
scroll to position [542, 0]
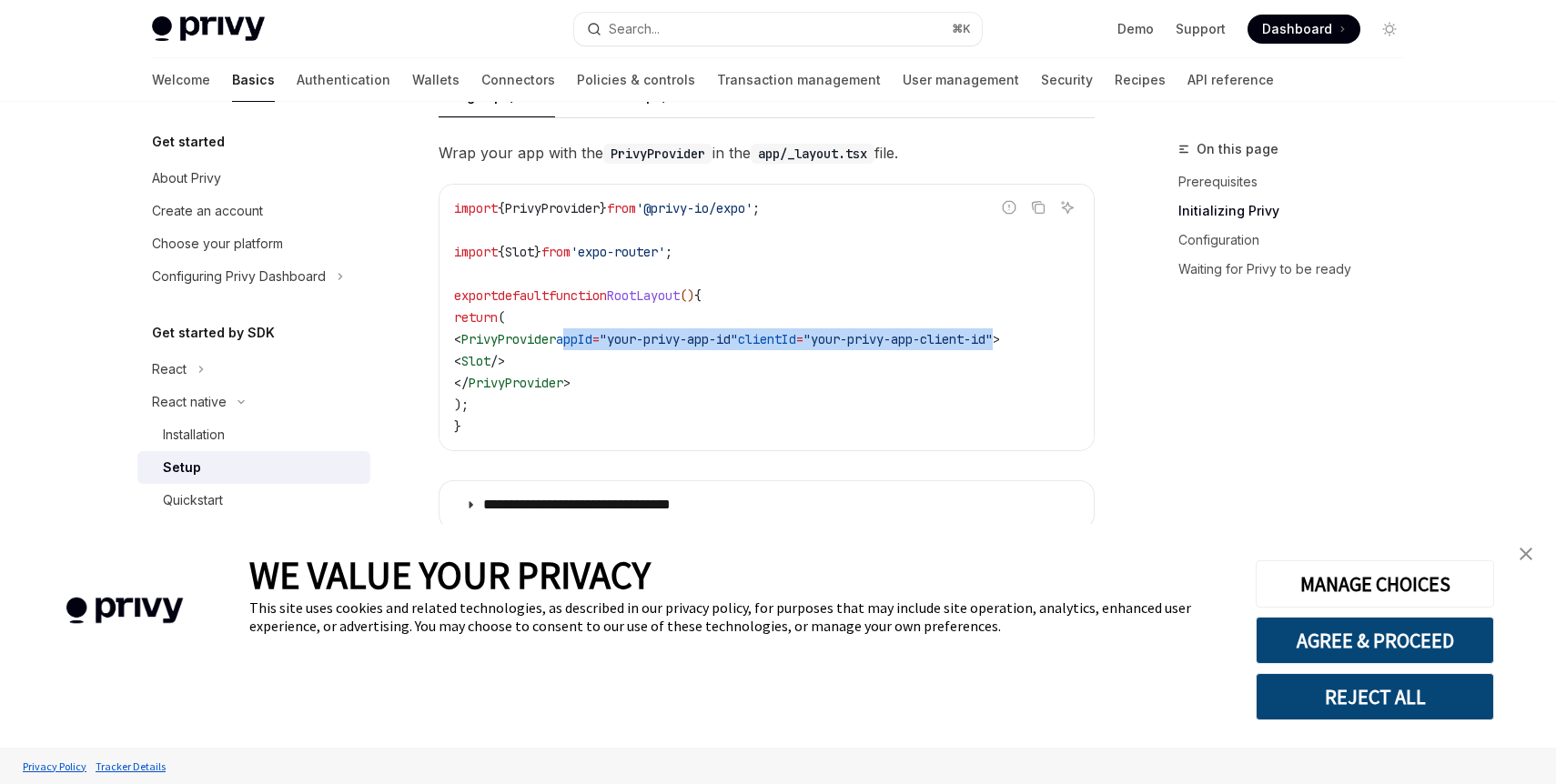
drag, startPoint x: 600, startPoint y: 340, endPoint x: 1067, endPoint y: 339, distance: 467.0
click at [1000, 339] on span "< PrivyProvider appId = "your-privy-app-id" clientId = "your-privy-app-client-i…" at bounding box center [727, 339] width 546 height 16
copy span "appId = "your-privy-app-id" clientId = "your-privy-app-client-id""
